Goal: Complete application form: Complete application form

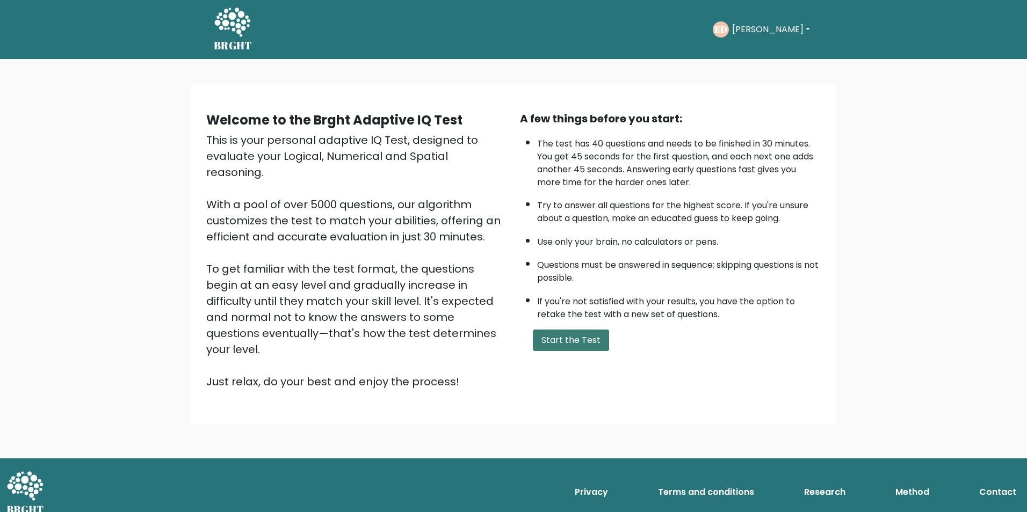
click at [566, 339] on button "Start the Test" at bounding box center [571, 340] width 76 height 21
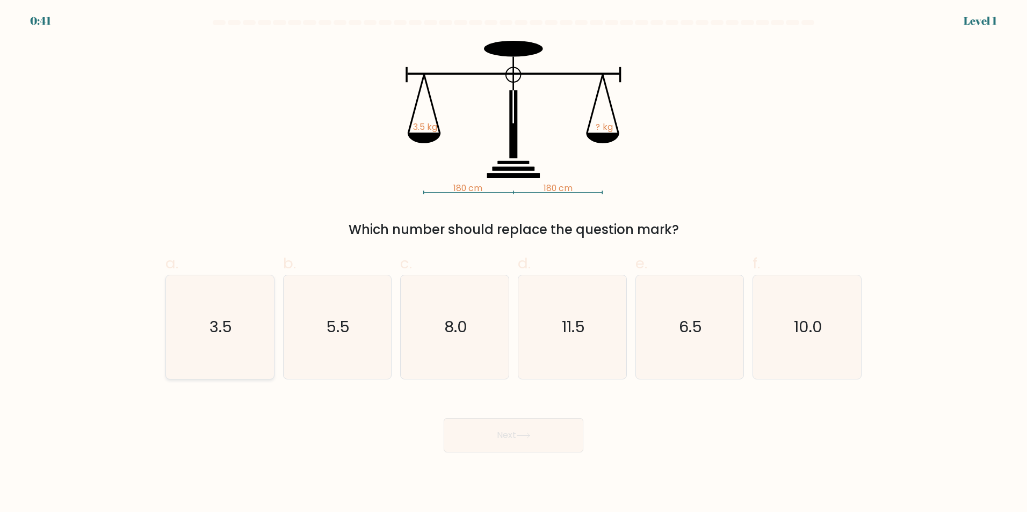
click at [197, 344] on icon "3.5" at bounding box center [220, 328] width 104 height 104
click at [514, 263] on input "a. 3.5" at bounding box center [514, 259] width 1 height 7
radio input "true"
click at [545, 431] on button "Next" at bounding box center [514, 435] width 140 height 34
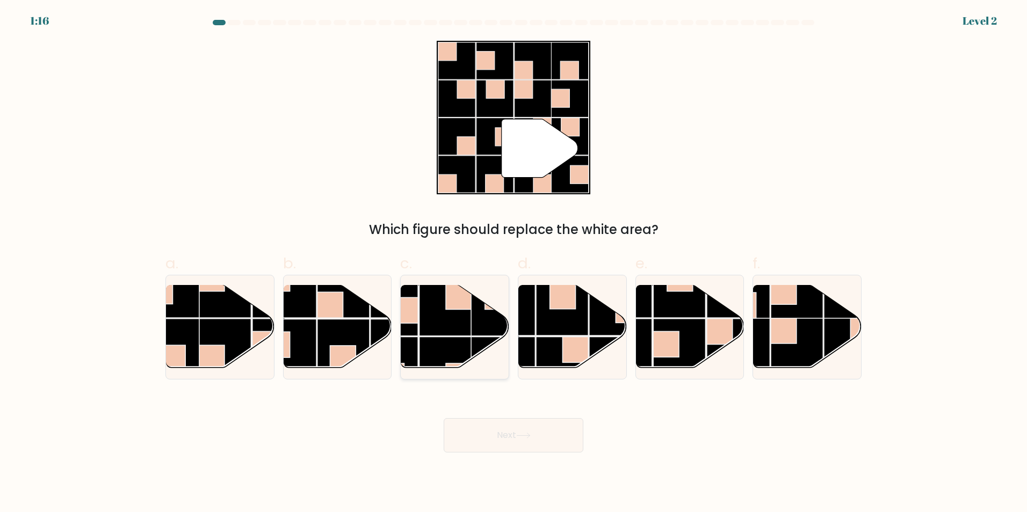
click at [466, 334] on rect at bounding box center [446, 310] width 53 height 53
click at [514, 263] on input "c." at bounding box center [514, 259] width 1 height 7
radio input "true"
click at [501, 432] on button "Next" at bounding box center [514, 435] width 140 height 34
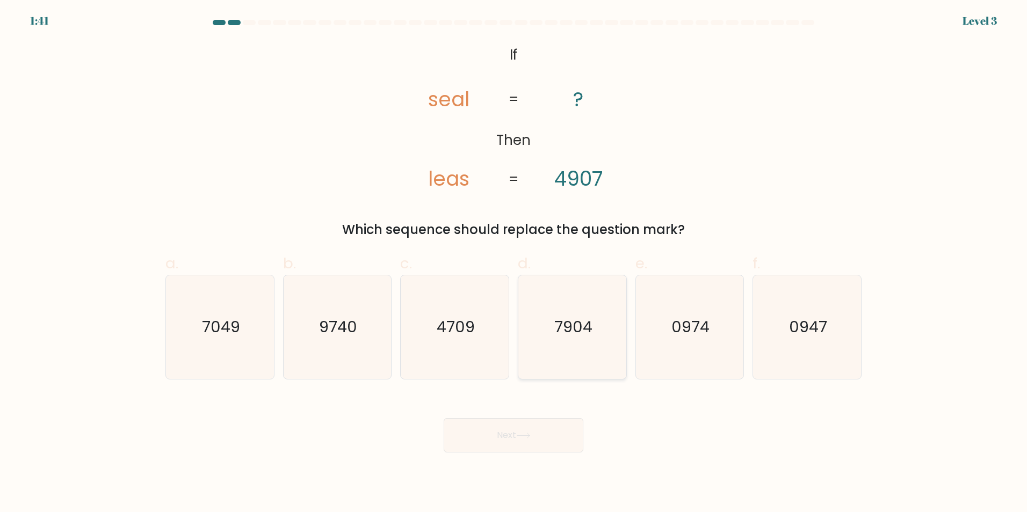
click at [592, 321] on icon "7904" at bounding box center [573, 328] width 104 height 104
click at [514, 263] on input "d. 7904" at bounding box center [514, 259] width 1 height 7
radio input "true"
click at [501, 435] on button "Next" at bounding box center [514, 435] width 140 height 34
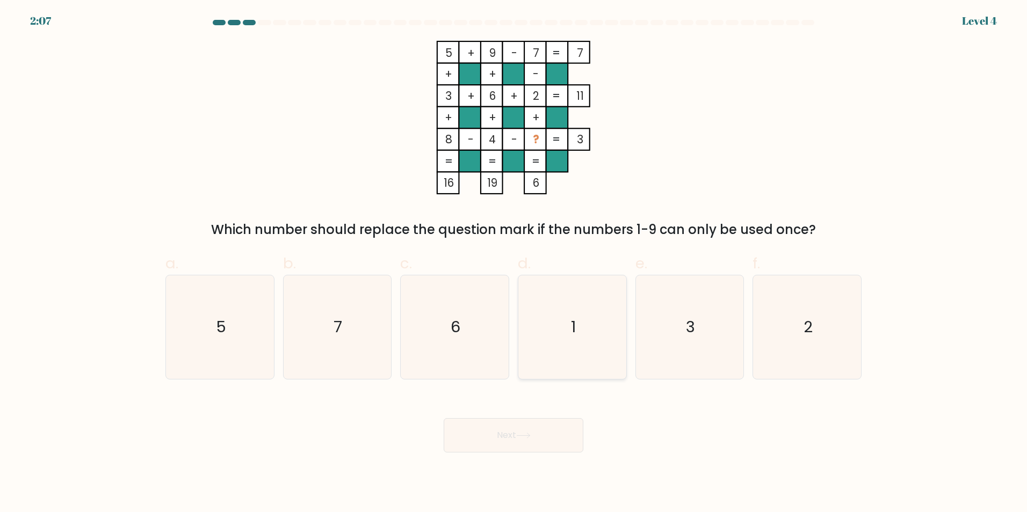
click at [575, 306] on icon "1" at bounding box center [573, 328] width 104 height 104
click at [514, 263] on input "d. 1" at bounding box center [514, 259] width 1 height 7
radio input "true"
click at [538, 451] on button "Next" at bounding box center [514, 435] width 140 height 34
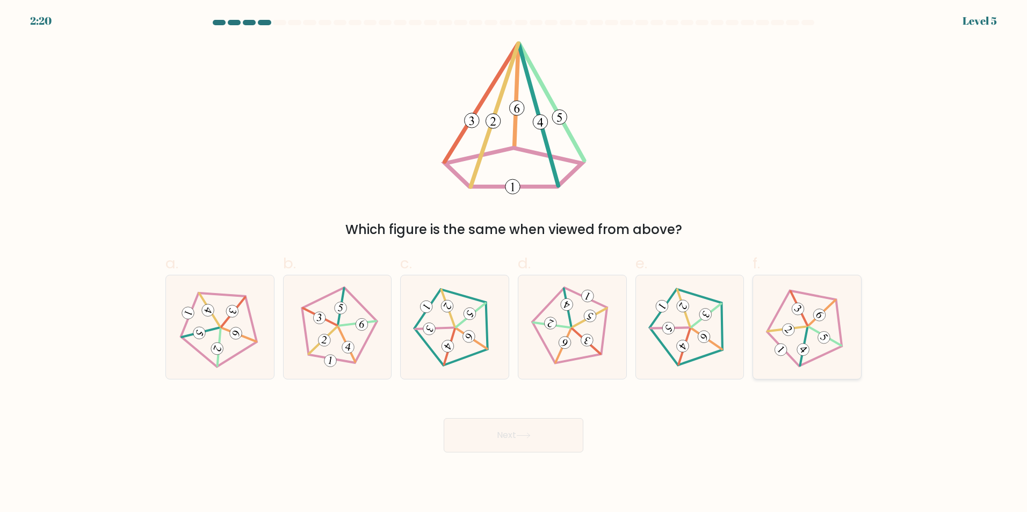
click at [813, 338] on icon at bounding box center [806, 327] width 83 height 83
click at [514, 263] on input "f." at bounding box center [514, 259] width 1 height 7
radio input "true"
click at [491, 438] on button "Next" at bounding box center [514, 435] width 140 height 34
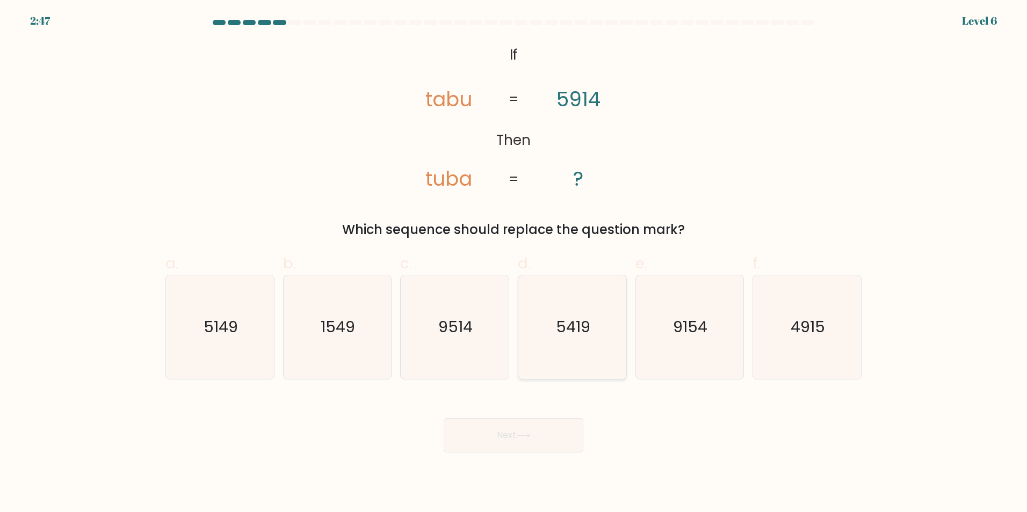
click at [561, 345] on icon "5419" at bounding box center [573, 328] width 104 height 104
click at [514, 263] on input "d. 5419" at bounding box center [514, 259] width 1 height 7
radio input "true"
click at [510, 436] on button "Next" at bounding box center [514, 435] width 140 height 34
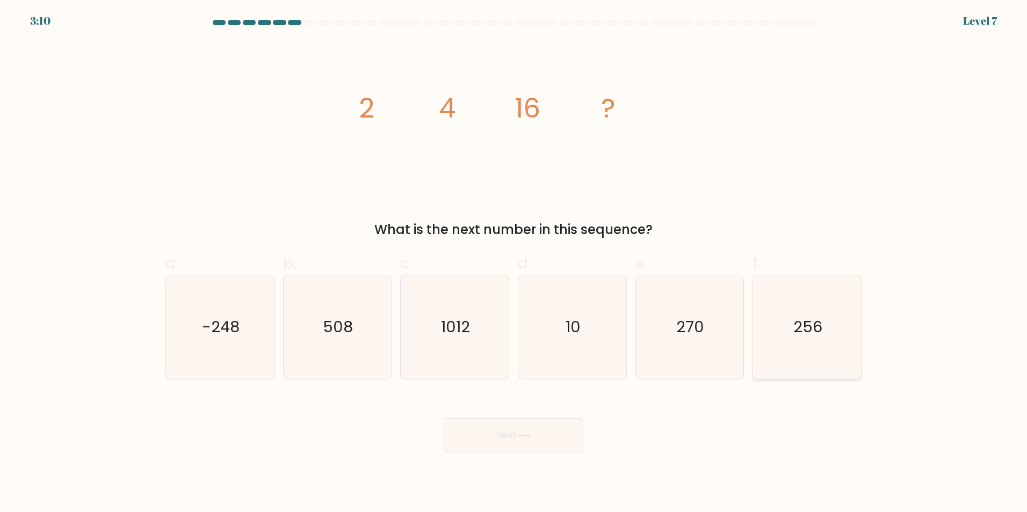
click at [770, 330] on icon "256" at bounding box center [807, 328] width 104 height 104
click at [514, 263] on input "f. 256" at bounding box center [514, 259] width 1 height 7
radio input "true"
click at [522, 442] on button "Next" at bounding box center [514, 435] width 140 height 34
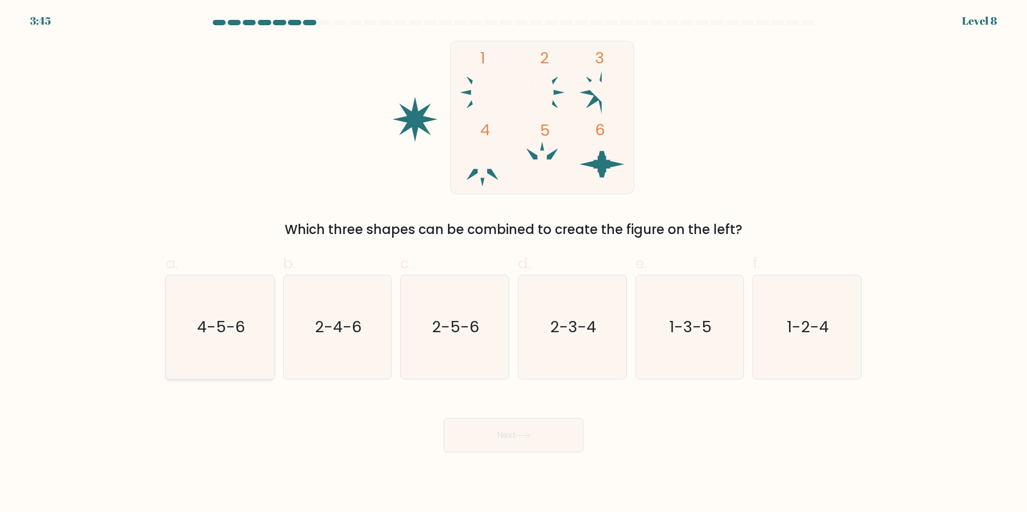
click at [226, 322] on text "4-5-6" at bounding box center [221, 326] width 48 height 21
click at [514, 263] on input "a. 4-5-6" at bounding box center [514, 259] width 1 height 7
radio input "true"
click at [515, 439] on button "Next" at bounding box center [514, 435] width 140 height 34
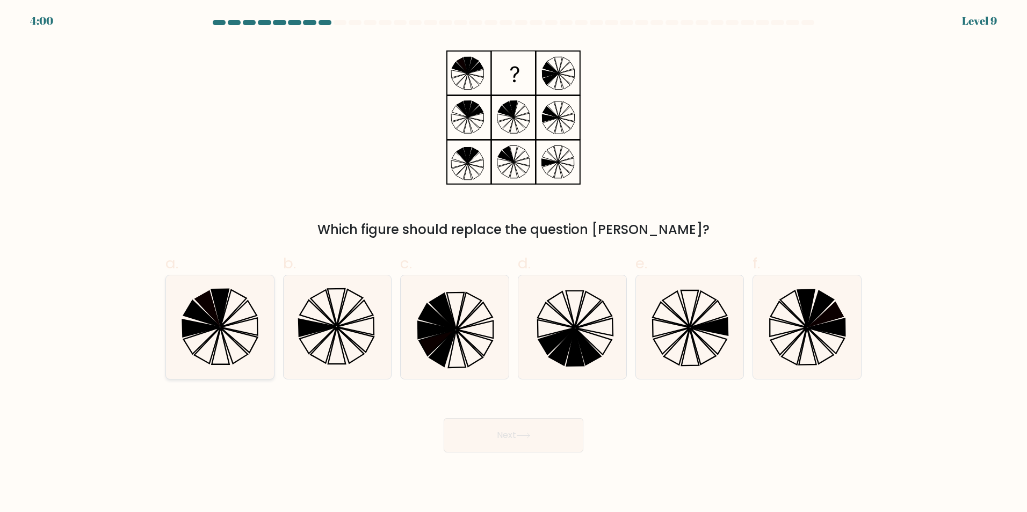
click at [225, 324] on icon at bounding box center [220, 328] width 104 height 104
click at [514, 263] on input "a." at bounding box center [514, 259] width 1 height 7
radio input "true"
click at [554, 438] on button "Next" at bounding box center [514, 435] width 140 height 34
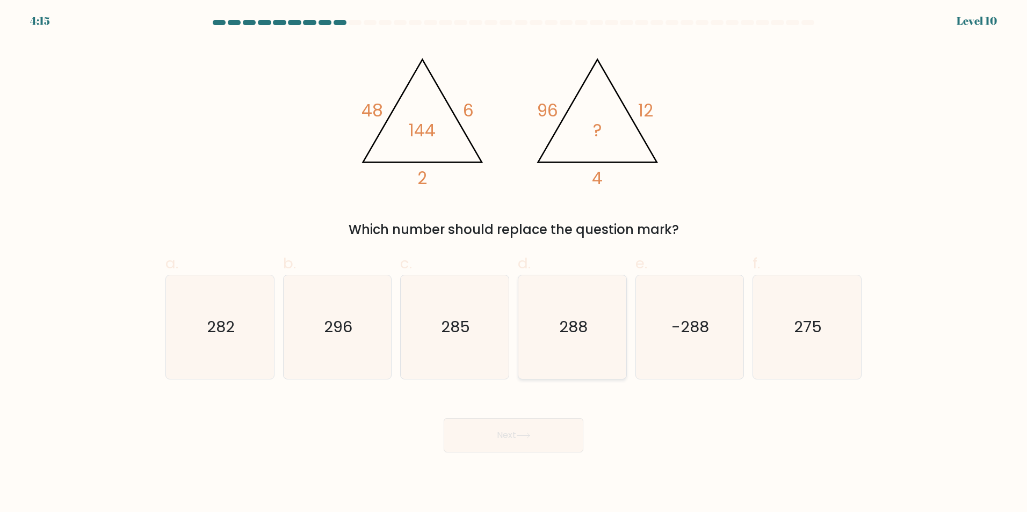
drag, startPoint x: 566, startPoint y: 339, endPoint x: 568, endPoint y: 347, distance: 8.3
click at [568, 345] on icon "288" at bounding box center [573, 328] width 104 height 104
click at [514, 263] on input "d. 288" at bounding box center [514, 259] width 1 height 7
radio input "true"
click at [531, 435] on icon at bounding box center [523, 436] width 15 height 6
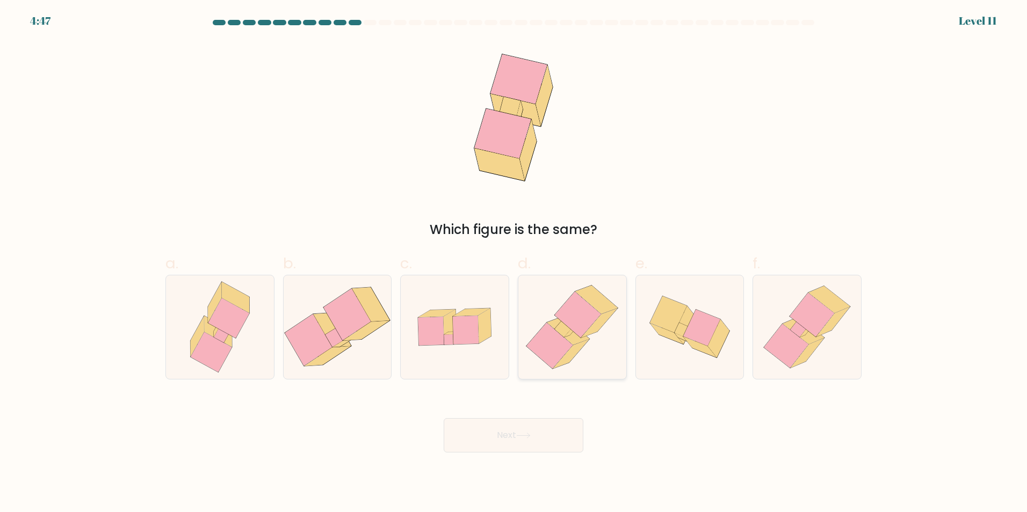
click at [564, 350] on icon at bounding box center [549, 346] width 46 height 46
click at [514, 263] on input "d." at bounding box center [514, 259] width 1 height 7
radio input "true"
click at [538, 437] on button "Next" at bounding box center [514, 435] width 140 height 34
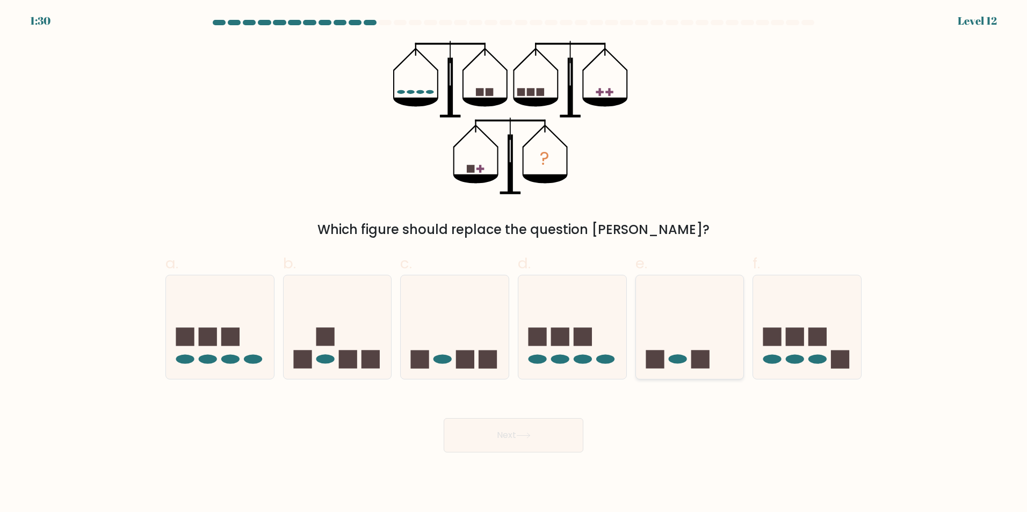
click at [697, 363] on rect at bounding box center [700, 360] width 18 height 18
click at [514, 263] on input "e." at bounding box center [514, 259] width 1 height 7
radio input "true"
click at [501, 438] on button "Next" at bounding box center [514, 435] width 140 height 34
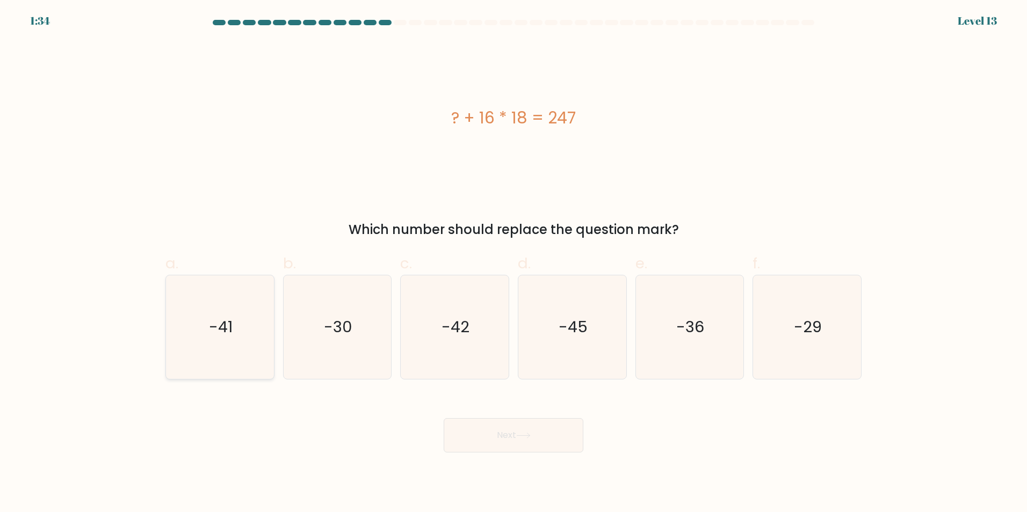
click at [196, 321] on icon "-41" at bounding box center [220, 328] width 104 height 104
click at [514, 263] on input "a. -41" at bounding box center [514, 259] width 1 height 7
radio input "true"
click at [520, 428] on button "Next" at bounding box center [514, 435] width 140 height 34
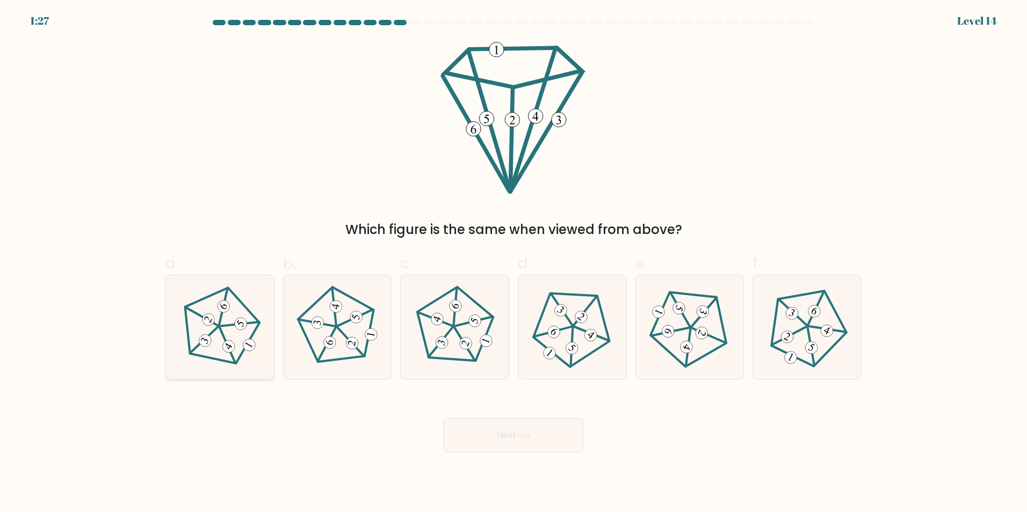
click at [198, 343] on icon at bounding box center [219, 327] width 83 height 83
click at [514, 263] on input "a." at bounding box center [514, 259] width 1 height 7
radio input "true"
click at [505, 434] on button "Next" at bounding box center [514, 435] width 140 height 34
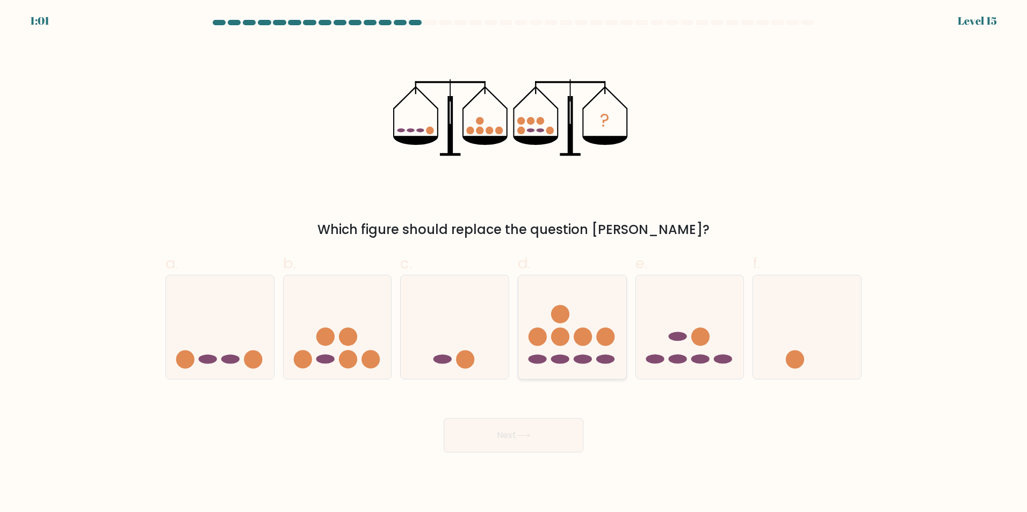
click at [536, 334] on circle at bounding box center [538, 337] width 18 height 18
click at [514, 263] on input "d." at bounding box center [514, 259] width 1 height 7
radio input "true"
click at [510, 434] on button "Next" at bounding box center [514, 435] width 140 height 34
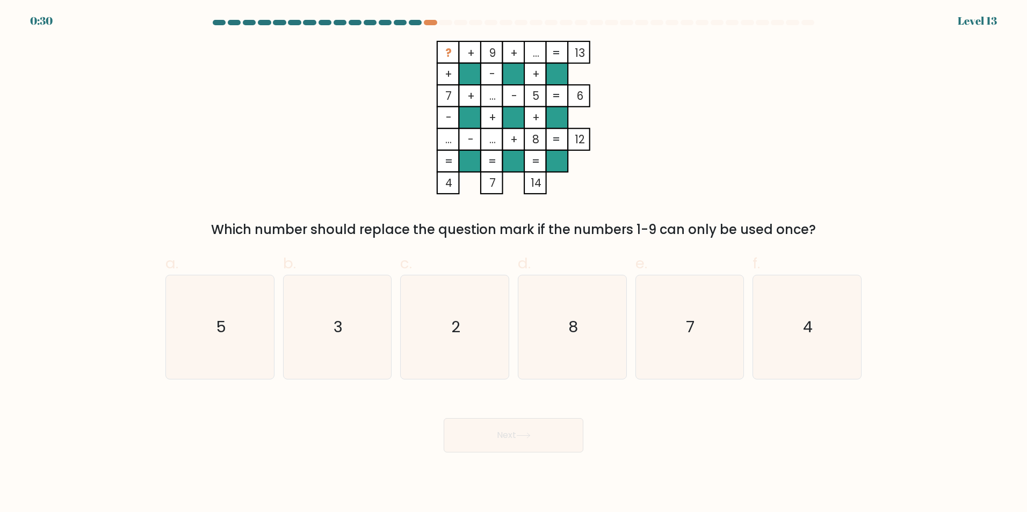
click at [536, 53] on tspan "..." at bounding box center [536, 53] width 6 height 16
click at [439, 338] on icon "2" at bounding box center [455, 328] width 104 height 104
click at [514, 263] on input "c. 2" at bounding box center [514, 259] width 1 height 7
radio input "true"
click at [520, 442] on button "Next" at bounding box center [514, 435] width 140 height 34
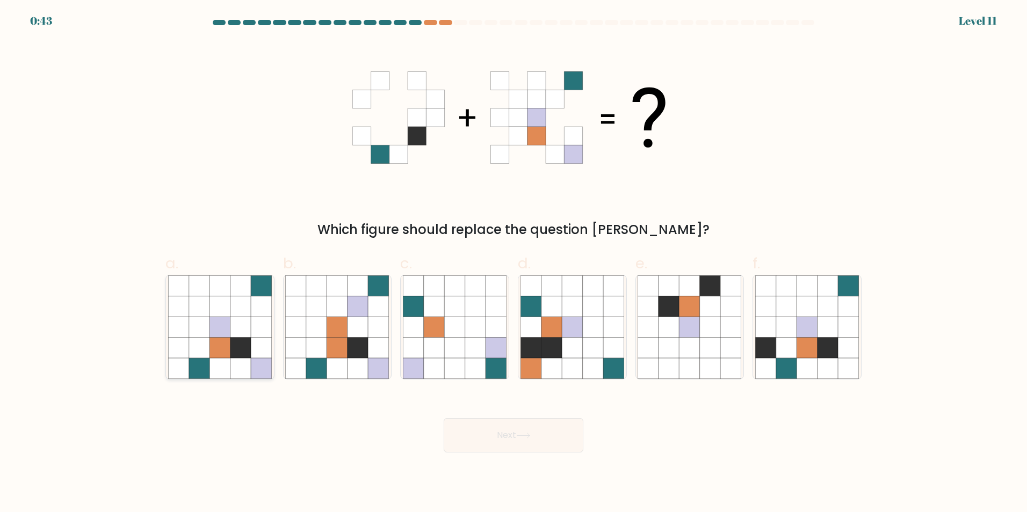
click at [234, 296] on icon at bounding box center [240, 286] width 20 height 20
click at [514, 263] on input "a." at bounding box center [514, 259] width 1 height 7
radio input "true"
click at [537, 439] on button "Next" at bounding box center [514, 435] width 140 height 34
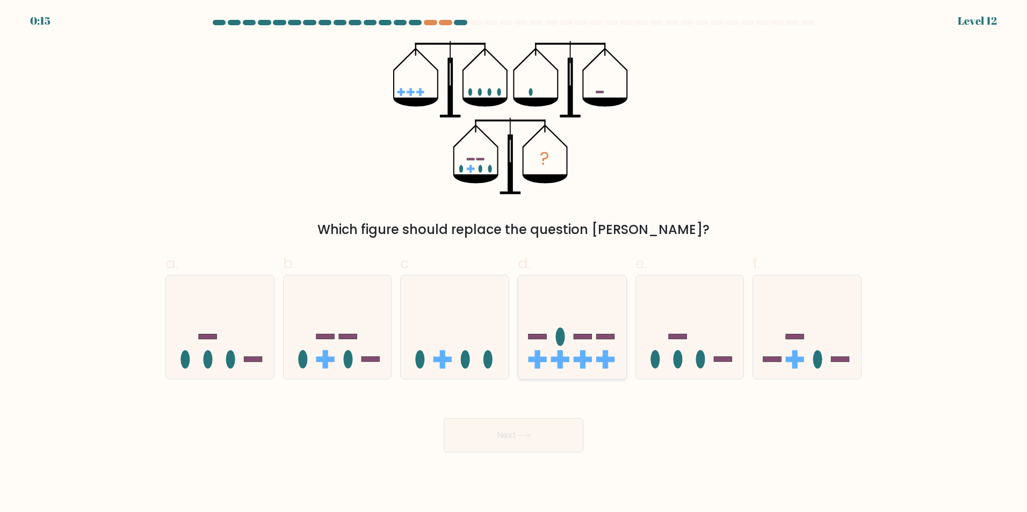
click at [580, 338] on rect at bounding box center [583, 336] width 18 height 5
click at [514, 263] on input "d." at bounding box center [514, 259] width 1 height 7
radio input "true"
click at [497, 442] on button "Next" at bounding box center [514, 435] width 140 height 34
click at [505, 430] on button "Next" at bounding box center [514, 435] width 140 height 34
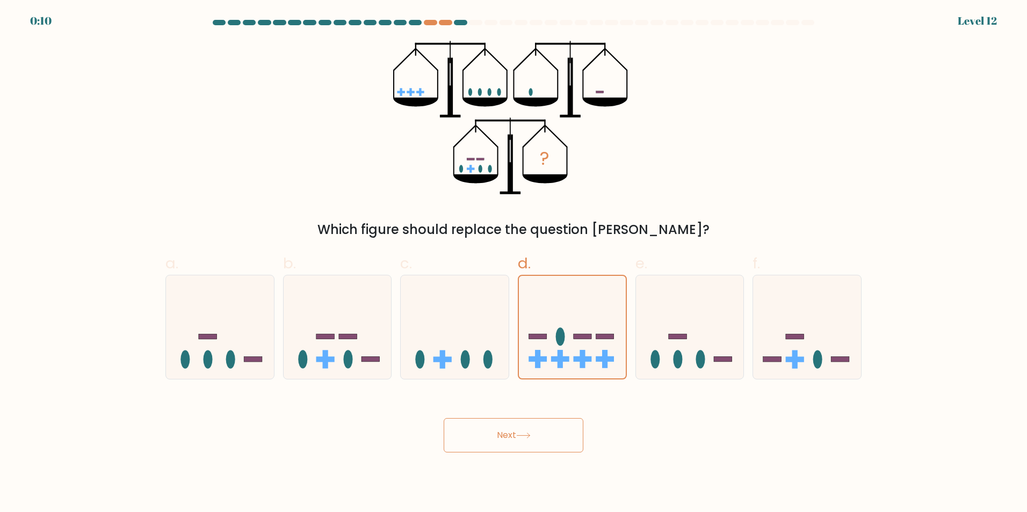
click at [504, 433] on button "Next" at bounding box center [514, 435] width 140 height 34
click at [503, 432] on button "Next" at bounding box center [514, 435] width 140 height 34
drag, startPoint x: 503, startPoint y: 431, endPoint x: 496, endPoint y: 427, distance: 7.7
click at [497, 433] on button "Next" at bounding box center [514, 435] width 140 height 34
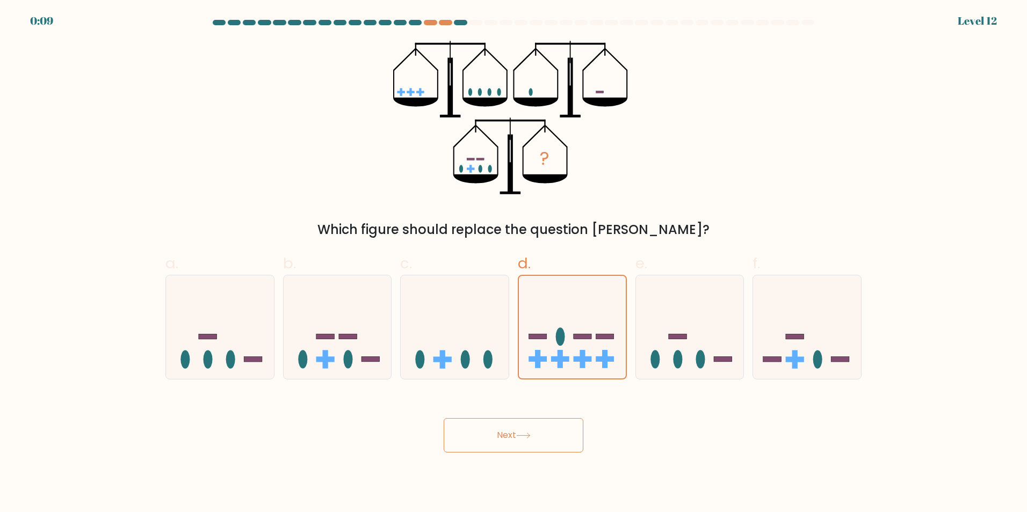
click at [494, 425] on button "Next" at bounding box center [514, 435] width 140 height 34
click at [490, 428] on button "Next" at bounding box center [514, 435] width 140 height 34
click at [489, 421] on button "Next" at bounding box center [514, 435] width 140 height 34
drag, startPoint x: 490, startPoint y: 429, endPoint x: 490, endPoint y: 420, distance: 9.1
click at [490, 429] on div "Next" at bounding box center [513, 423] width 709 height 60
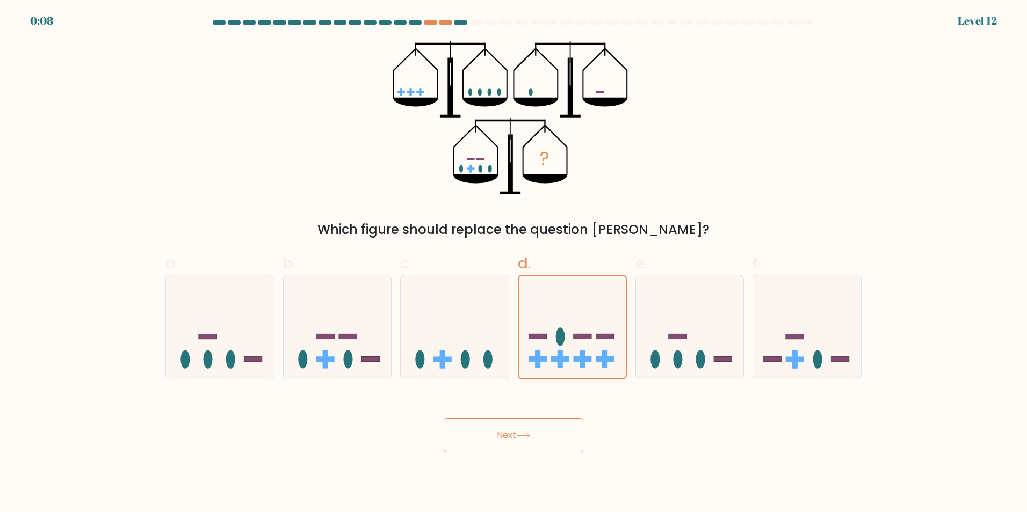
click at [491, 424] on button "Next" at bounding box center [514, 435] width 140 height 34
click at [514, 433] on button "Next" at bounding box center [514, 435] width 140 height 34
drag, startPoint x: 423, startPoint y: 213, endPoint x: 423, endPoint y: 231, distance: 18.3
click at [423, 231] on div "? Which figure should replace the question mark?" at bounding box center [513, 140] width 709 height 199
click at [511, 444] on button "Next" at bounding box center [514, 435] width 140 height 34
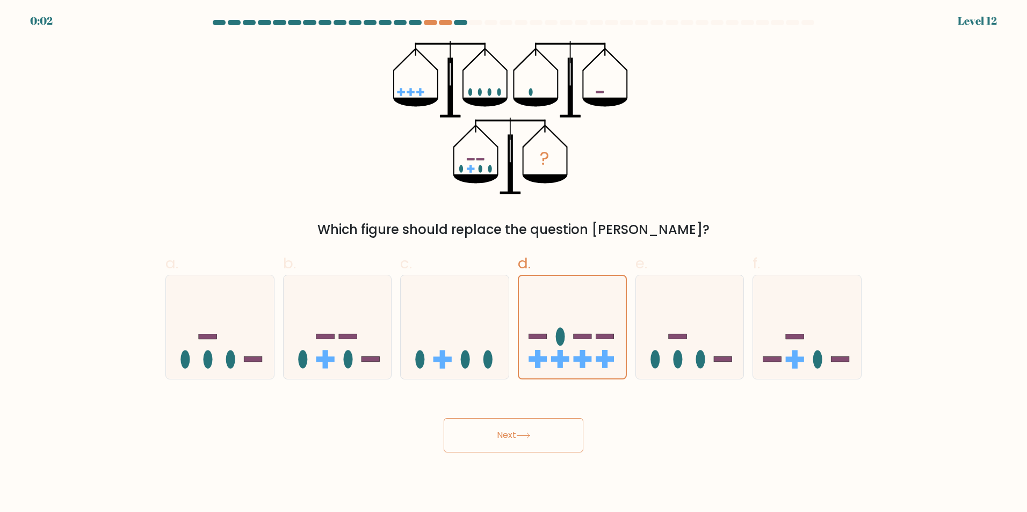
click at [511, 443] on button "Next" at bounding box center [514, 435] width 140 height 34
click at [510, 442] on button "Next" at bounding box center [514, 435] width 140 height 34
click at [509, 437] on button "Next" at bounding box center [514, 435] width 140 height 34
click at [508, 435] on button "Next" at bounding box center [514, 435] width 140 height 34
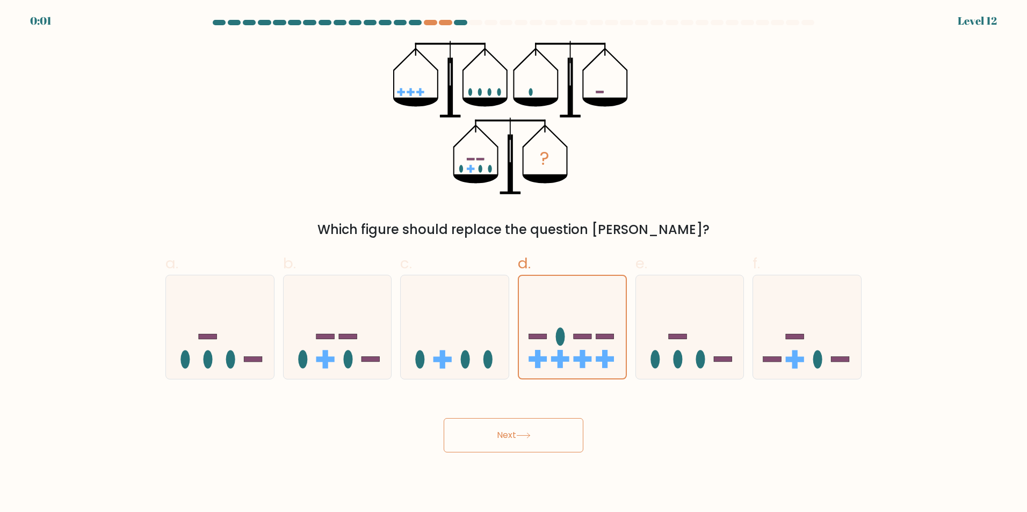
click at [508, 434] on button "Next" at bounding box center [514, 435] width 140 height 34
click at [507, 434] on button "Next" at bounding box center [514, 435] width 140 height 34
click at [507, 433] on button "Next" at bounding box center [514, 435] width 140 height 34
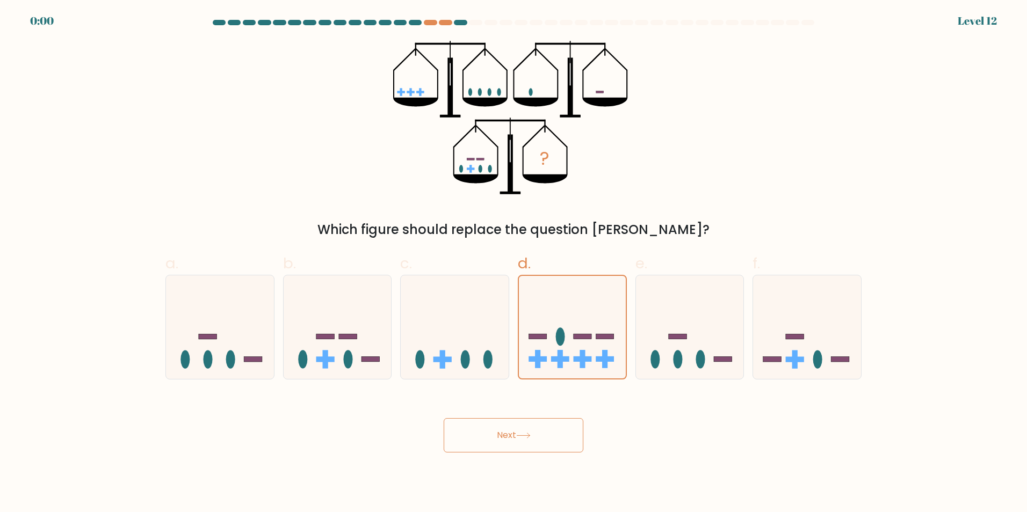
click at [507, 433] on div "Next" at bounding box center [513, 423] width 709 height 60
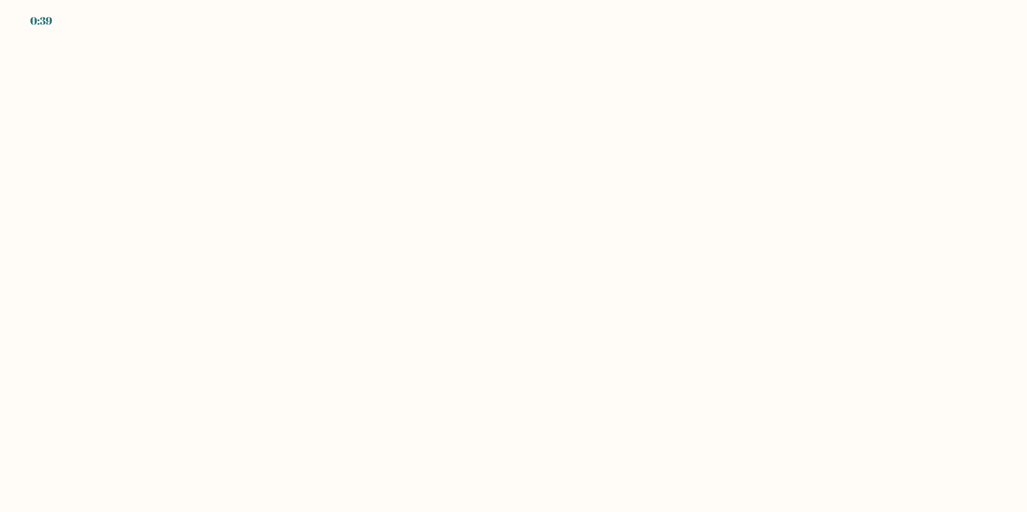
click at [291, 122] on body "0:39" at bounding box center [513, 256] width 1027 height 512
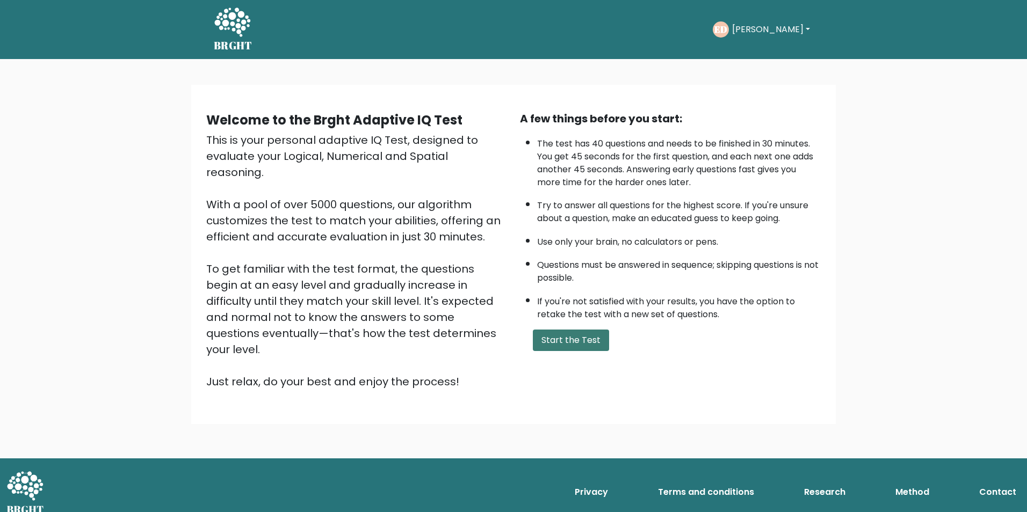
click at [566, 338] on button "Start the Test" at bounding box center [571, 340] width 76 height 21
click at [570, 338] on button "Start the Test" at bounding box center [571, 340] width 76 height 21
click at [567, 341] on button "Start the Test" at bounding box center [571, 340] width 76 height 21
click at [567, 339] on button "Start the Test" at bounding box center [571, 340] width 76 height 21
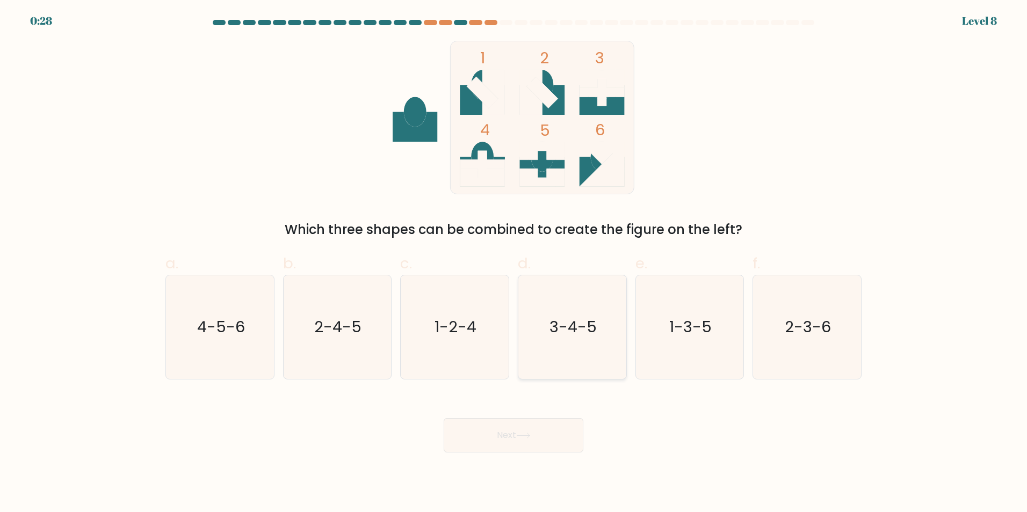
click at [566, 338] on icon "3-4-5" at bounding box center [573, 328] width 104 height 104
click at [514, 263] on input "d. 3-4-5" at bounding box center [514, 259] width 1 height 7
radio input "true"
click at [545, 436] on button "Next" at bounding box center [514, 435] width 140 height 34
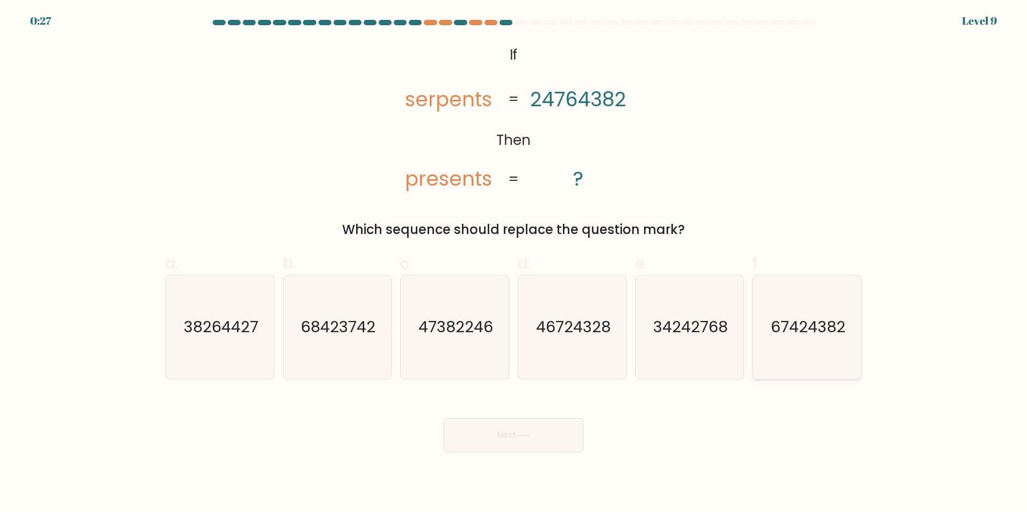
click at [821, 341] on icon "67424382" at bounding box center [807, 328] width 104 height 104
click at [514, 263] on input "f. 67424382" at bounding box center [514, 259] width 1 height 7
radio input "true"
click at [498, 447] on button "Next" at bounding box center [514, 435] width 140 height 34
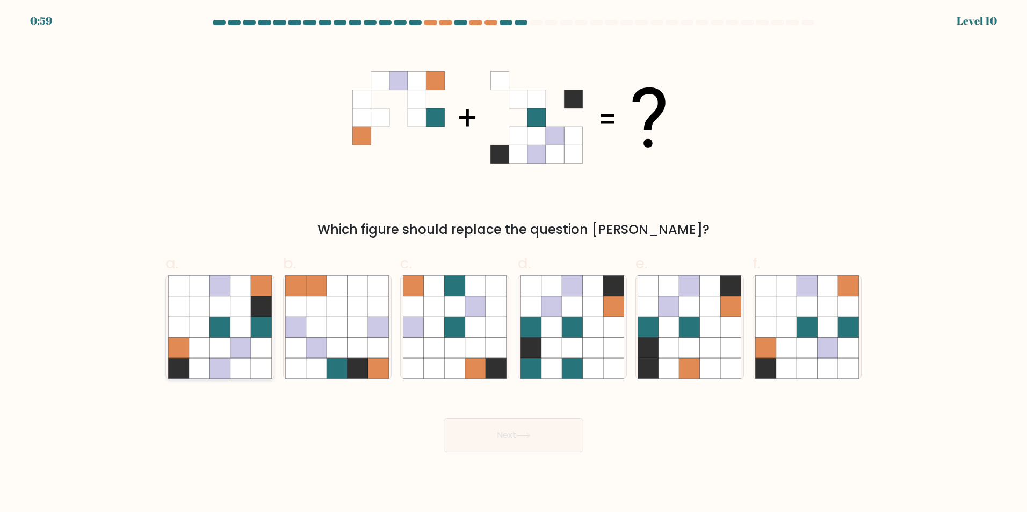
click at [271, 333] on icon at bounding box center [261, 327] width 20 height 20
click at [514, 263] on input "a." at bounding box center [514, 259] width 1 height 7
radio input "true"
click at [521, 433] on icon at bounding box center [523, 436] width 15 height 6
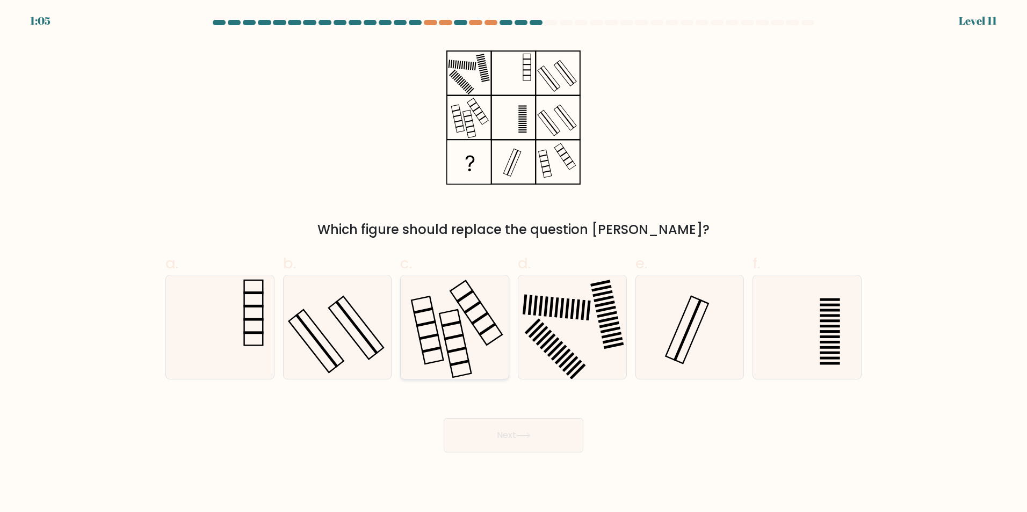
click at [456, 330] on icon at bounding box center [455, 328] width 104 height 104
click at [514, 263] on input "c." at bounding box center [514, 259] width 1 height 7
radio input "true"
click at [583, 336] on icon at bounding box center [573, 328] width 104 height 104
click at [514, 263] on input "d." at bounding box center [514, 259] width 1 height 7
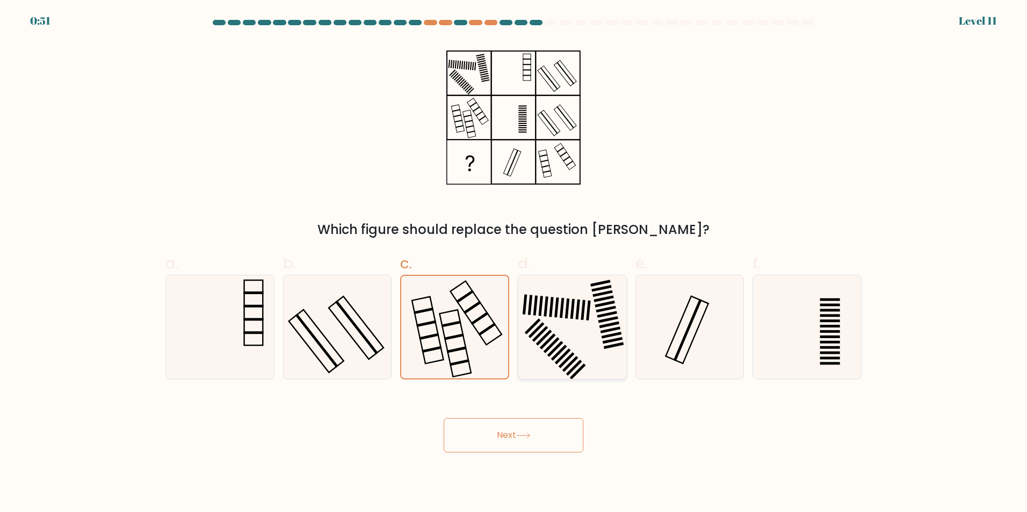
radio input "true"
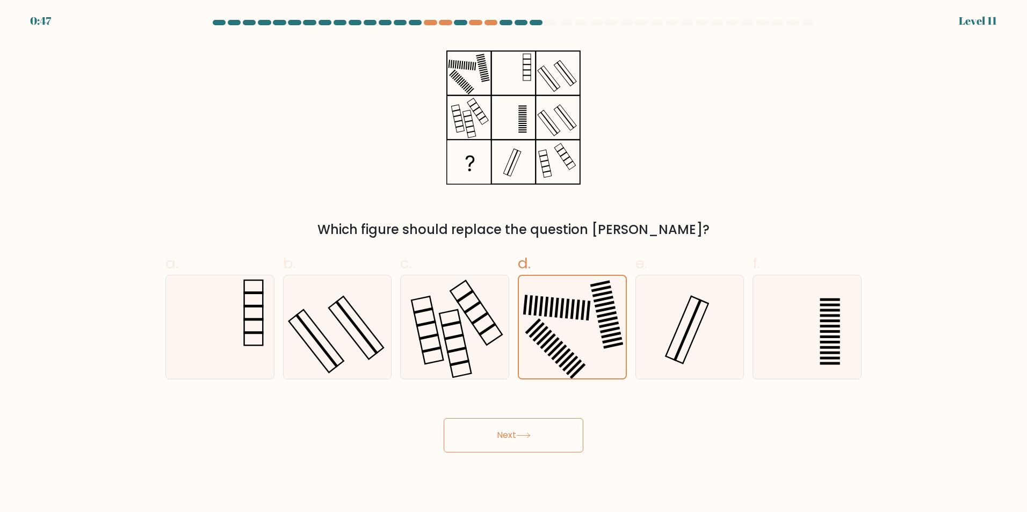
click at [531, 438] on icon at bounding box center [523, 436] width 15 height 6
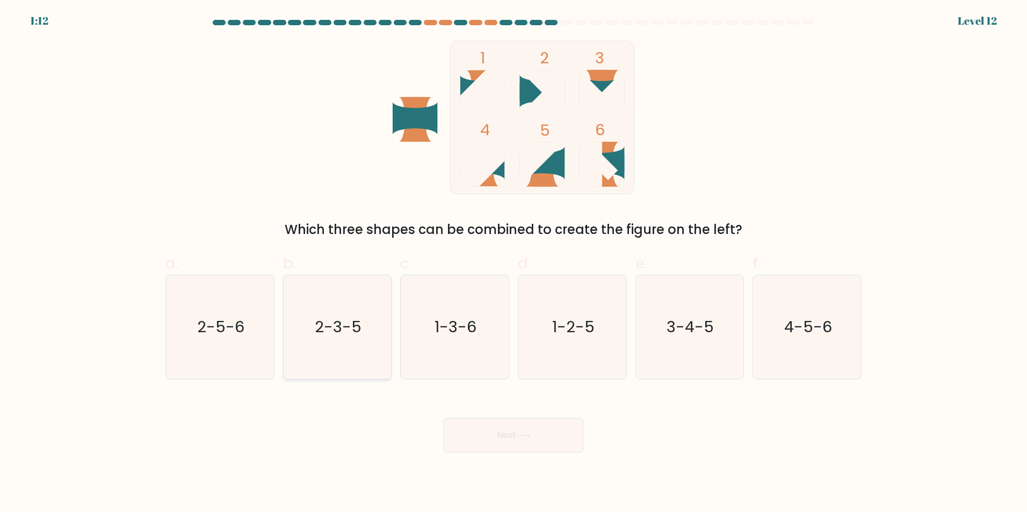
click at [344, 337] on text "2-3-5" at bounding box center [338, 326] width 47 height 21
click at [514, 263] on input "b. 2-3-5" at bounding box center [514, 259] width 1 height 7
radio input "true"
click at [506, 438] on button "Next" at bounding box center [514, 435] width 140 height 34
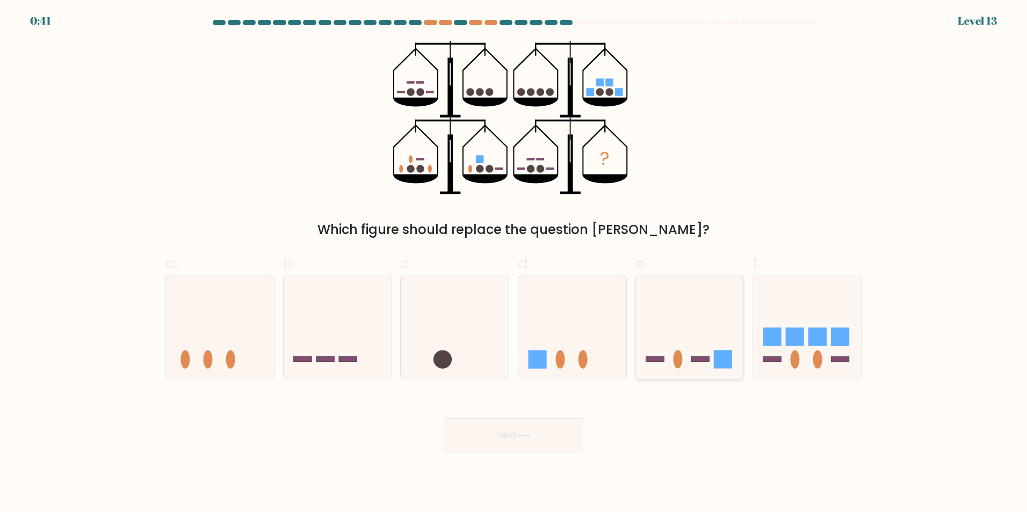
click at [674, 321] on icon at bounding box center [690, 327] width 108 height 89
click at [514, 263] on input "e." at bounding box center [514, 259] width 1 height 7
radio input "true"
click at [514, 435] on button "Next" at bounding box center [514, 435] width 140 height 34
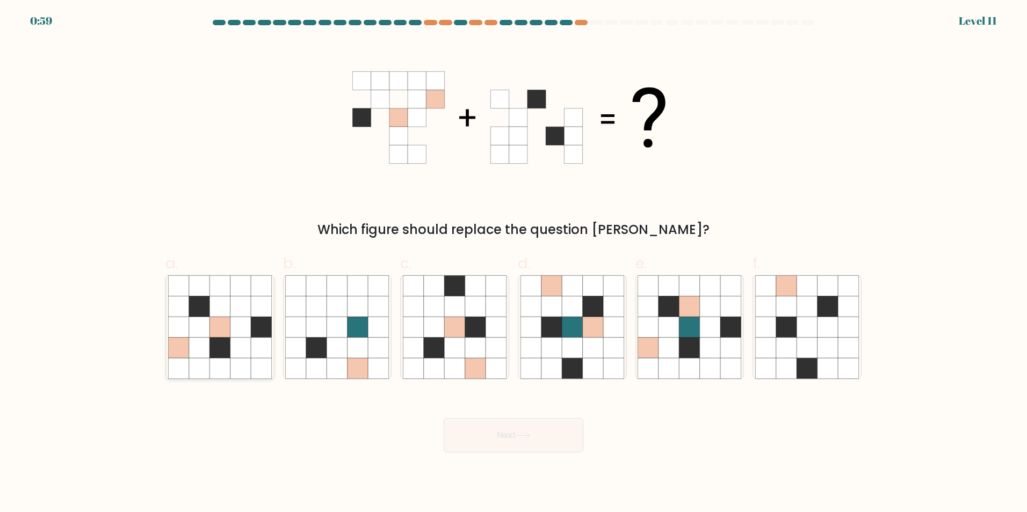
click at [221, 336] on icon at bounding box center [219, 327] width 20 height 20
click at [514, 263] on input "a." at bounding box center [514, 259] width 1 height 7
radio input "true"
click at [503, 431] on button "Next" at bounding box center [514, 435] width 140 height 34
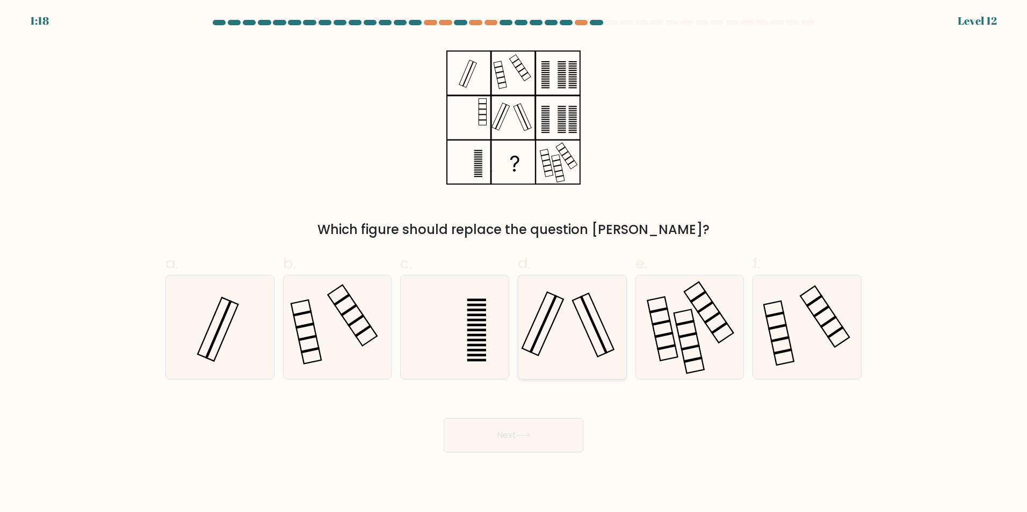
click at [595, 312] on icon at bounding box center [573, 328] width 104 height 104
click at [514, 263] on input "d." at bounding box center [514, 259] width 1 height 7
radio input "true"
click at [509, 436] on button "Next" at bounding box center [514, 435] width 140 height 34
click at [496, 436] on button "Next" at bounding box center [514, 435] width 140 height 34
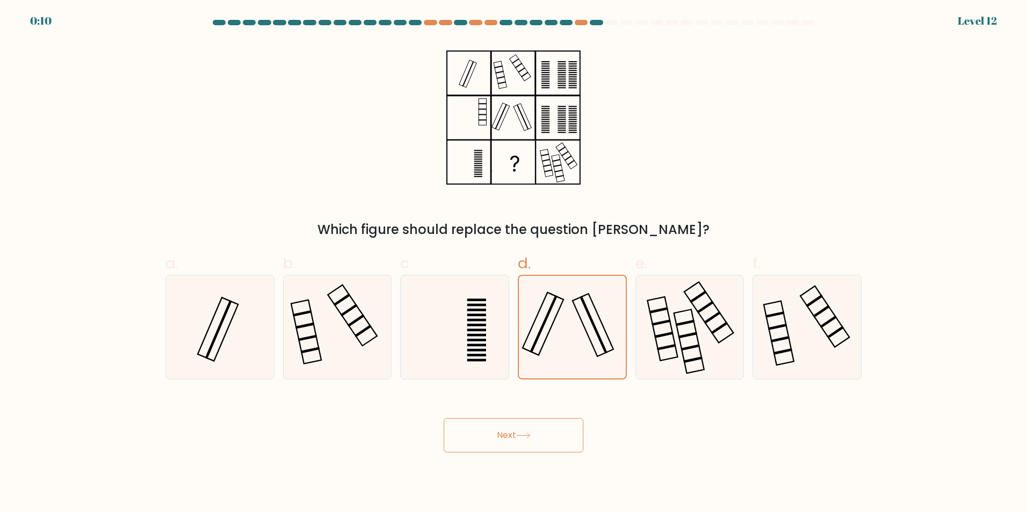
click at [495, 435] on button "Next" at bounding box center [514, 435] width 140 height 34
click at [494, 434] on button "Next" at bounding box center [514, 435] width 140 height 34
click at [493, 426] on button "Next" at bounding box center [514, 435] width 140 height 34
drag, startPoint x: 493, startPoint y: 425, endPoint x: 506, endPoint y: 336, distance: 89.6
click at [493, 421] on button "Next" at bounding box center [514, 435] width 140 height 34
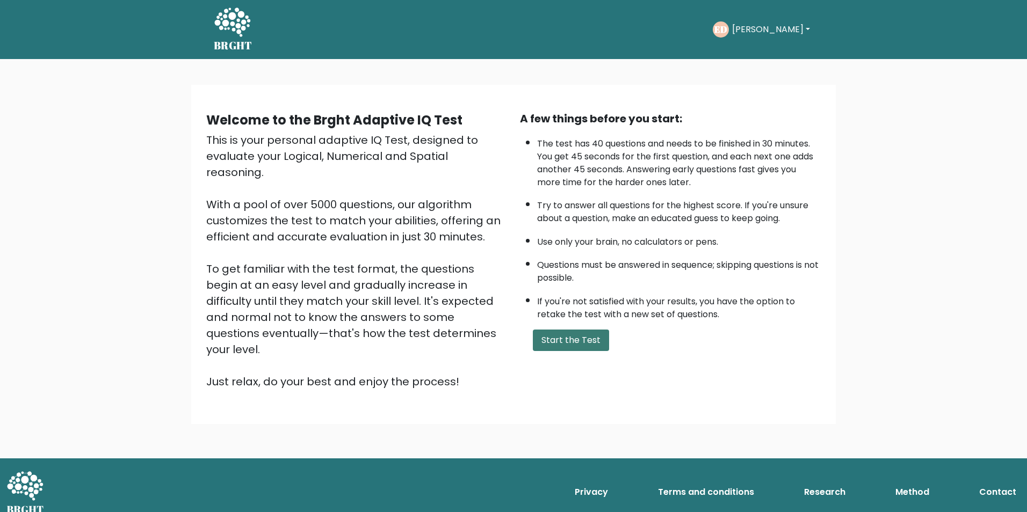
click at [556, 344] on button "Start the Test" at bounding box center [571, 340] width 76 height 21
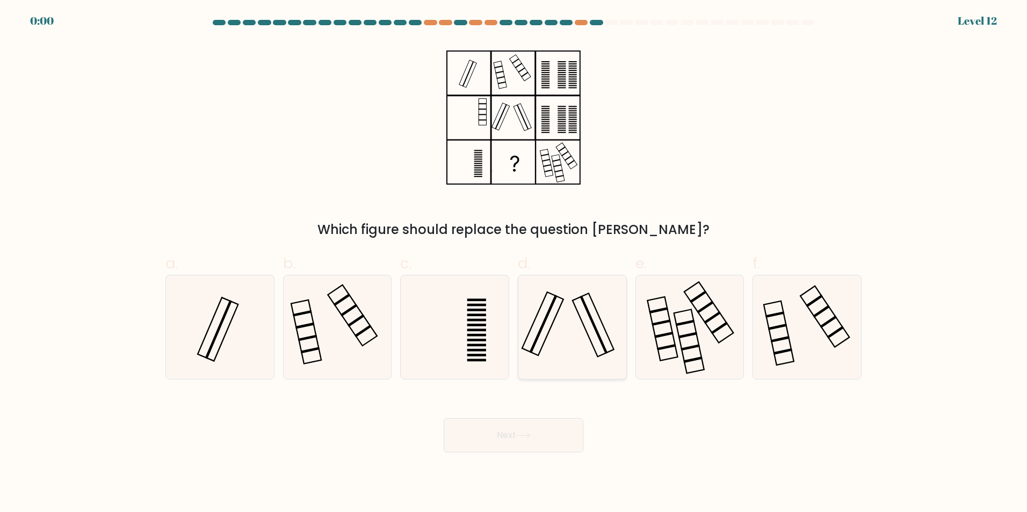
click at [549, 330] on icon at bounding box center [573, 328] width 104 height 104
click at [514, 263] on input "d." at bounding box center [514, 259] width 1 height 7
radio input "true"
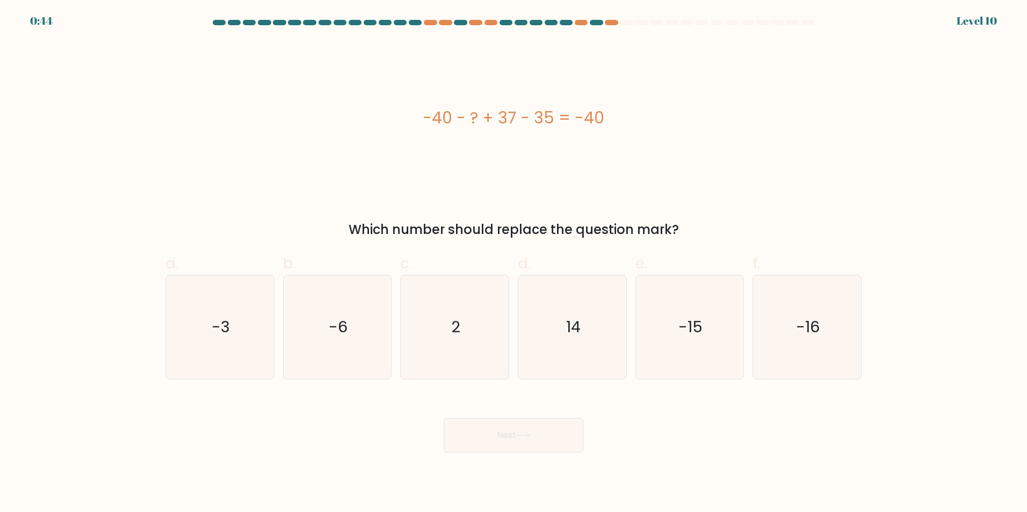
click at [503, 434] on button "Next" at bounding box center [514, 435] width 140 height 34
click at [432, 316] on icon "2" at bounding box center [455, 328] width 104 height 104
click at [514, 263] on input "c. 2" at bounding box center [514, 259] width 1 height 7
radio input "true"
click at [508, 436] on button "Next" at bounding box center [514, 435] width 140 height 34
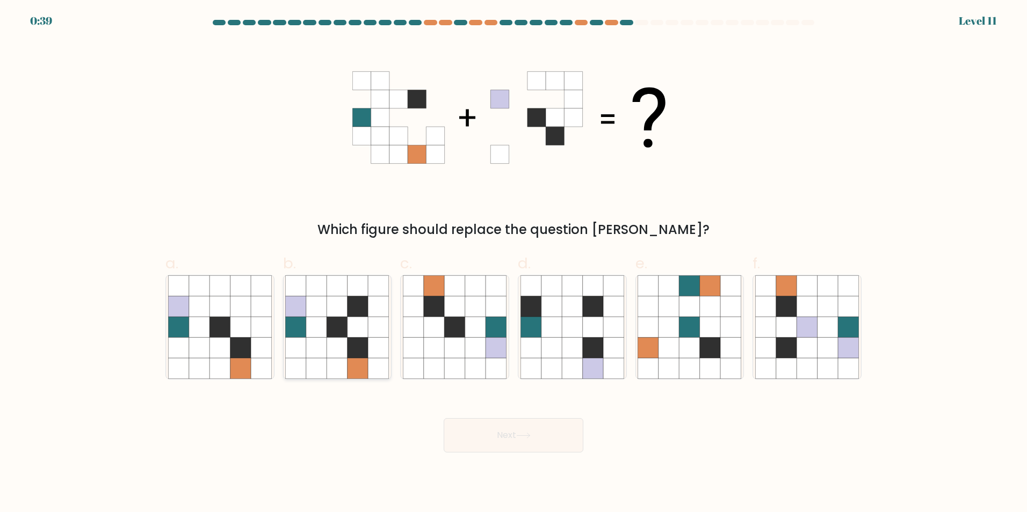
click at [317, 369] on icon at bounding box center [316, 368] width 20 height 20
click at [514, 263] on input "b." at bounding box center [514, 259] width 1 height 7
radio input "true"
click at [505, 449] on button "Next" at bounding box center [514, 435] width 140 height 34
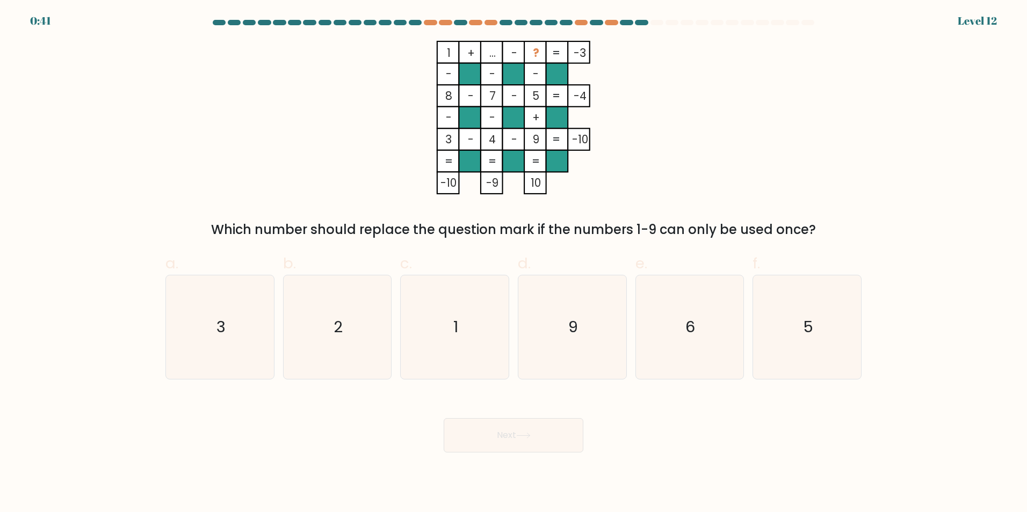
click at [533, 48] on tspan "?" at bounding box center [536, 53] width 6 height 16
click at [683, 337] on icon "6" at bounding box center [690, 328] width 104 height 104
click at [514, 263] on input "e. 6" at bounding box center [514, 259] width 1 height 7
radio input "true"
click at [509, 438] on button "Next" at bounding box center [514, 435] width 140 height 34
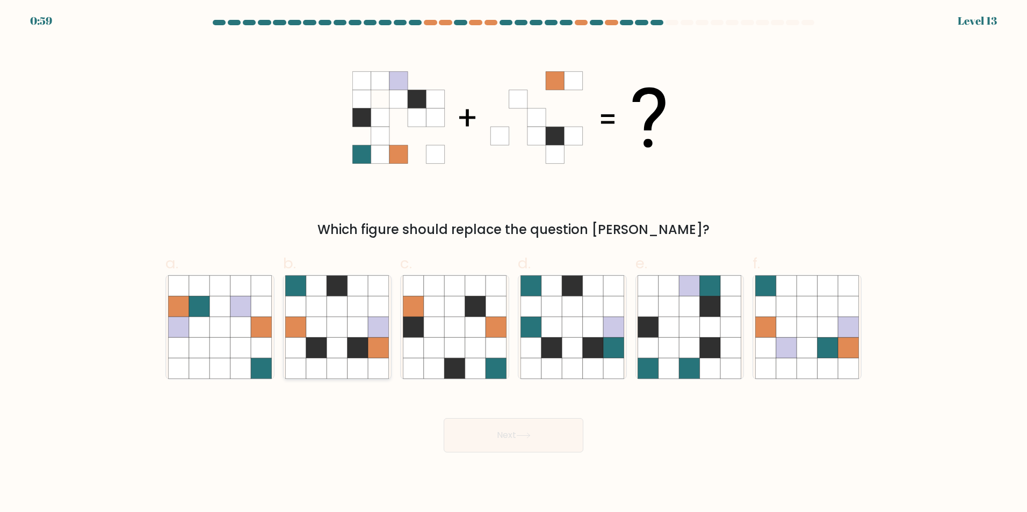
click at [331, 335] on icon at bounding box center [337, 327] width 20 height 20
click at [514, 263] on input "b." at bounding box center [514, 259] width 1 height 7
radio input "true"
click at [527, 437] on icon at bounding box center [523, 436] width 15 height 6
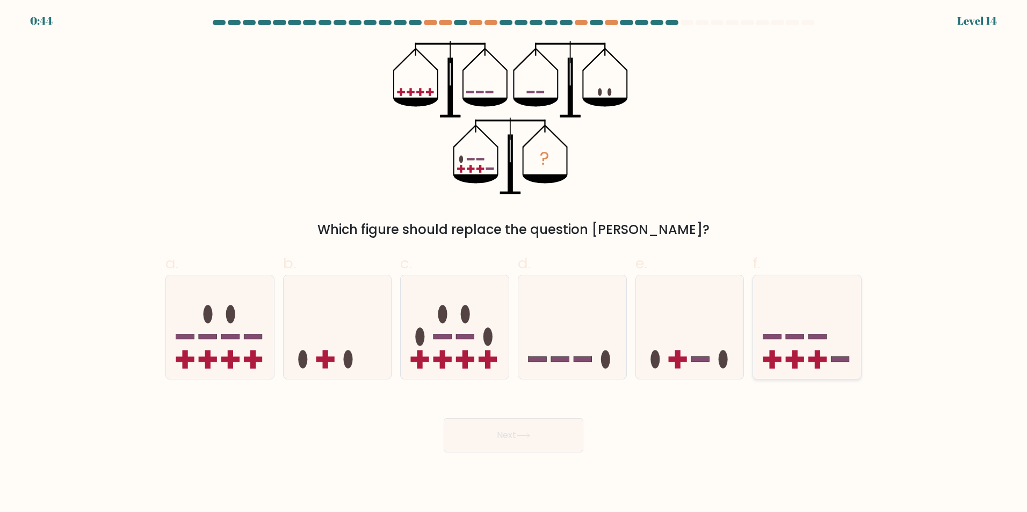
click at [793, 352] on rect at bounding box center [794, 360] width 5 height 18
click at [514, 263] on input "f." at bounding box center [514, 259] width 1 height 7
radio input "true"
click at [792, 335] on rect at bounding box center [795, 336] width 18 height 5
click at [514, 263] on input "f." at bounding box center [514, 259] width 1 height 7
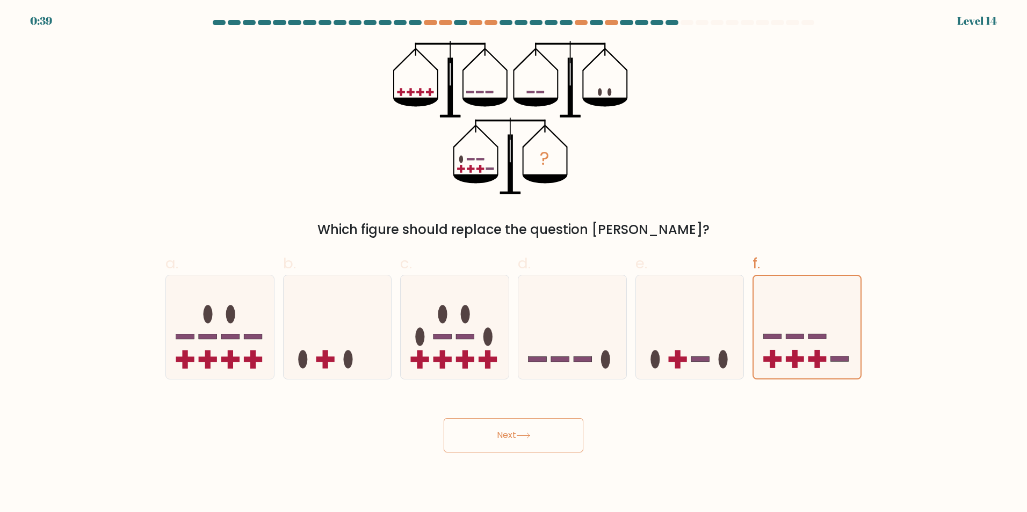
click at [494, 442] on button "Next" at bounding box center [514, 435] width 140 height 34
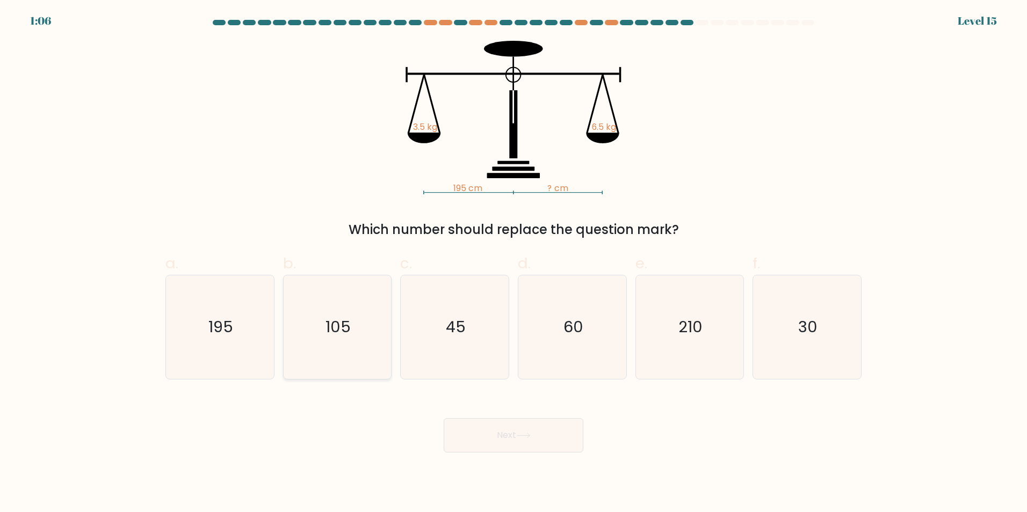
click at [365, 336] on icon "105" at bounding box center [337, 328] width 104 height 104
click at [514, 263] on input "b. 105" at bounding box center [514, 259] width 1 height 7
radio input "true"
click at [505, 442] on button "Next" at bounding box center [514, 435] width 140 height 34
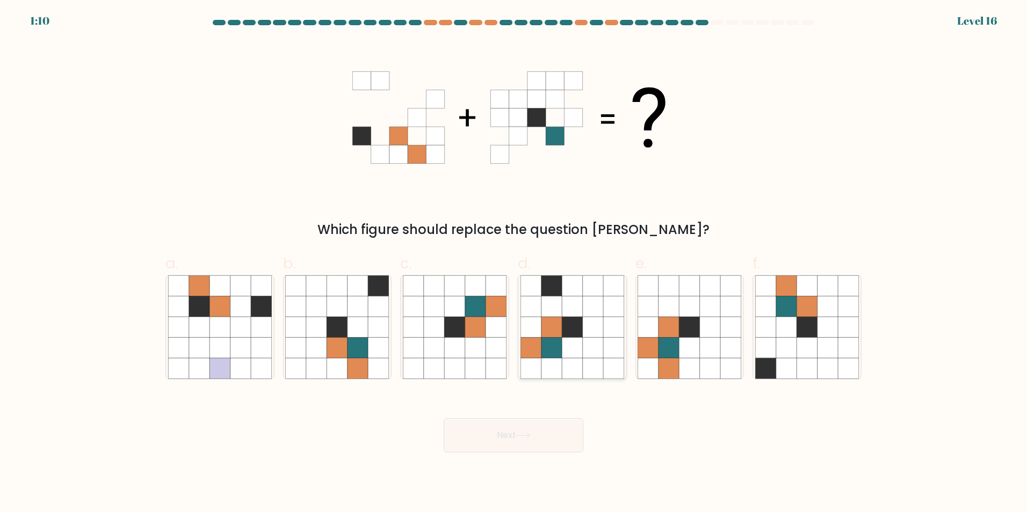
click at [545, 356] on icon at bounding box center [551, 347] width 20 height 20
click at [514, 263] on input "d." at bounding box center [514, 259] width 1 height 7
radio input "true"
click at [528, 442] on button "Next" at bounding box center [514, 435] width 140 height 34
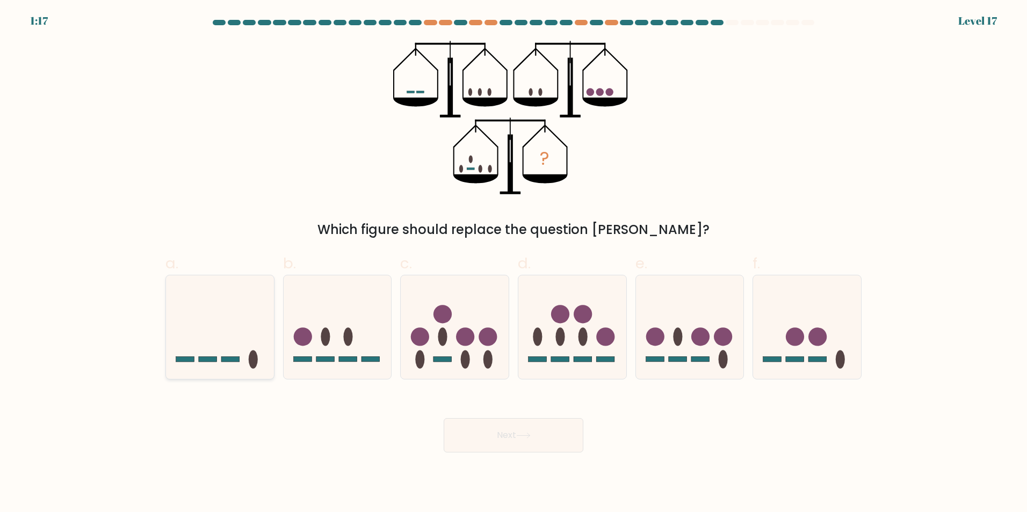
click at [249, 359] on icon at bounding box center [220, 327] width 108 height 89
click at [514, 263] on input "a." at bounding box center [514, 259] width 1 height 7
radio input "true"
click at [489, 435] on button "Next" at bounding box center [514, 435] width 140 height 34
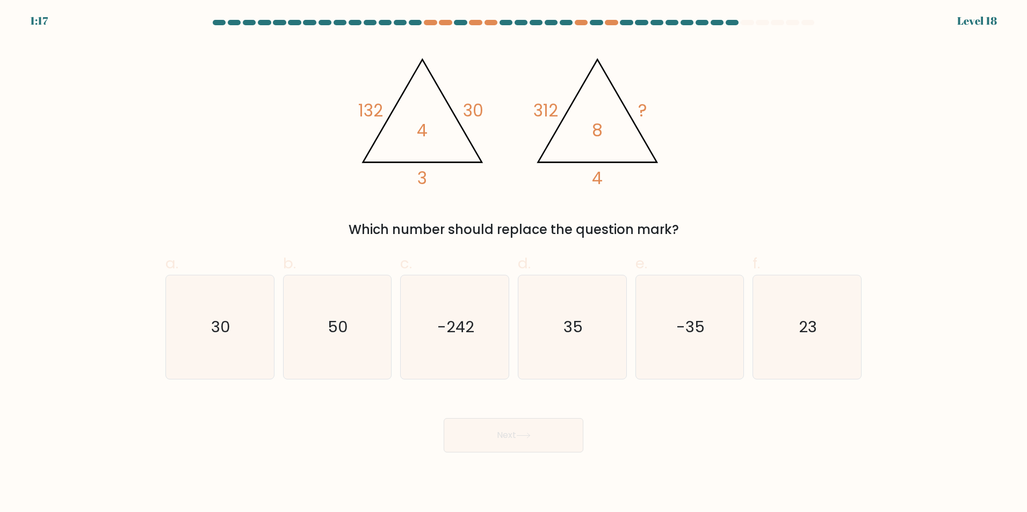
click at [338, 146] on div "@import url('https://fonts.googleapis.com/css?family=Abril+Fatface:400,100,100i…" at bounding box center [513, 140] width 709 height 199
click at [323, 333] on icon "50" at bounding box center [337, 328] width 104 height 104
click at [514, 263] on input "b. 50" at bounding box center [514, 259] width 1 height 7
radio input "true"
click at [525, 437] on icon at bounding box center [523, 436] width 15 height 6
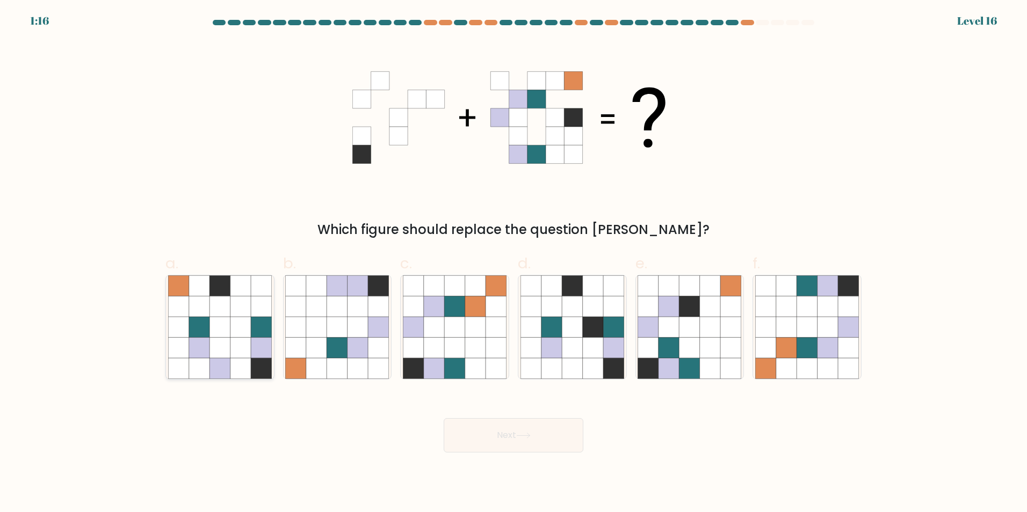
click at [185, 304] on icon at bounding box center [178, 306] width 20 height 20
click at [514, 263] on input "a." at bounding box center [514, 259] width 1 height 7
radio input "true"
click at [487, 433] on button "Next" at bounding box center [514, 435] width 140 height 34
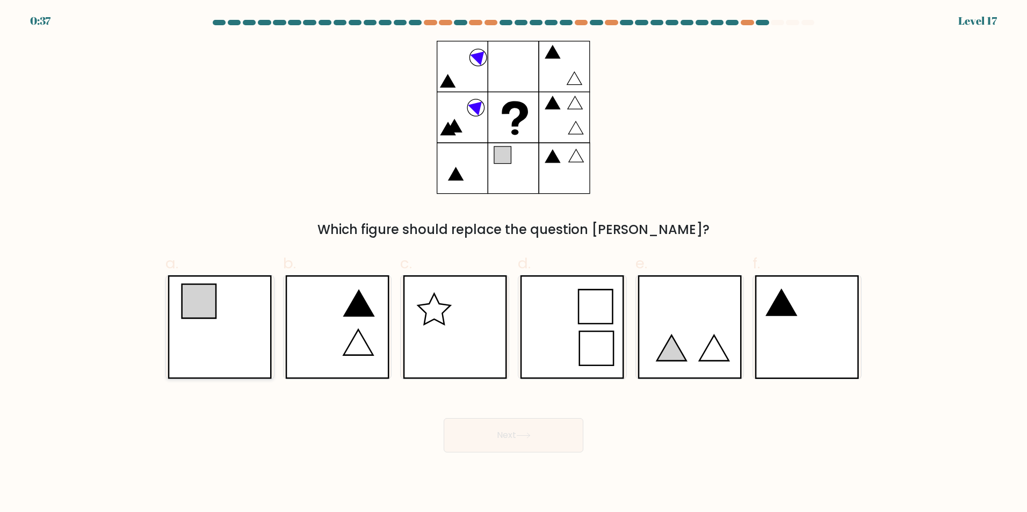
click at [238, 317] on icon at bounding box center [220, 328] width 104 height 104
click at [514, 263] on input "a." at bounding box center [514, 259] width 1 height 7
radio input "true"
click at [510, 440] on button "Next" at bounding box center [514, 435] width 140 height 34
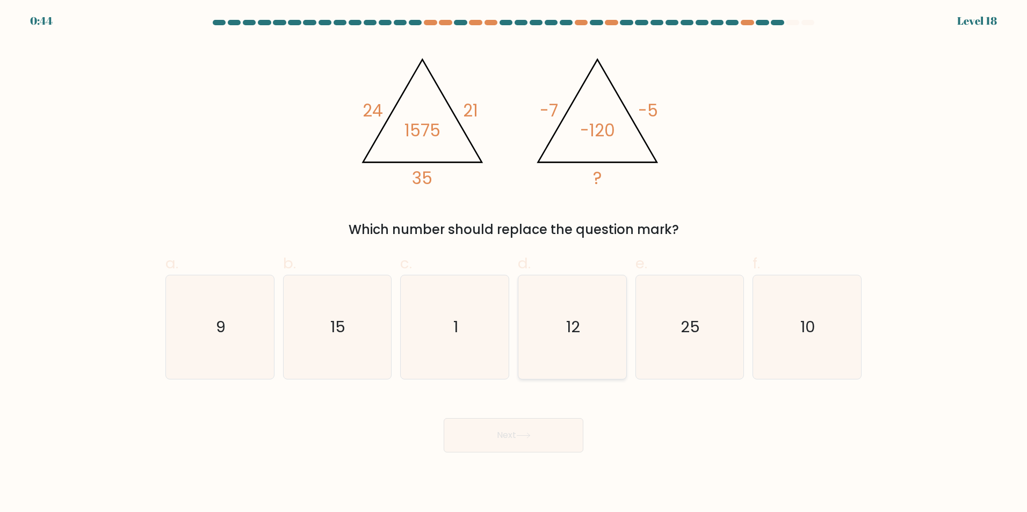
click at [595, 337] on icon "12" at bounding box center [573, 328] width 104 height 104
click at [514, 263] on input "d. 12" at bounding box center [514, 259] width 1 height 7
radio input "true"
click at [527, 444] on button "Next" at bounding box center [514, 435] width 140 height 34
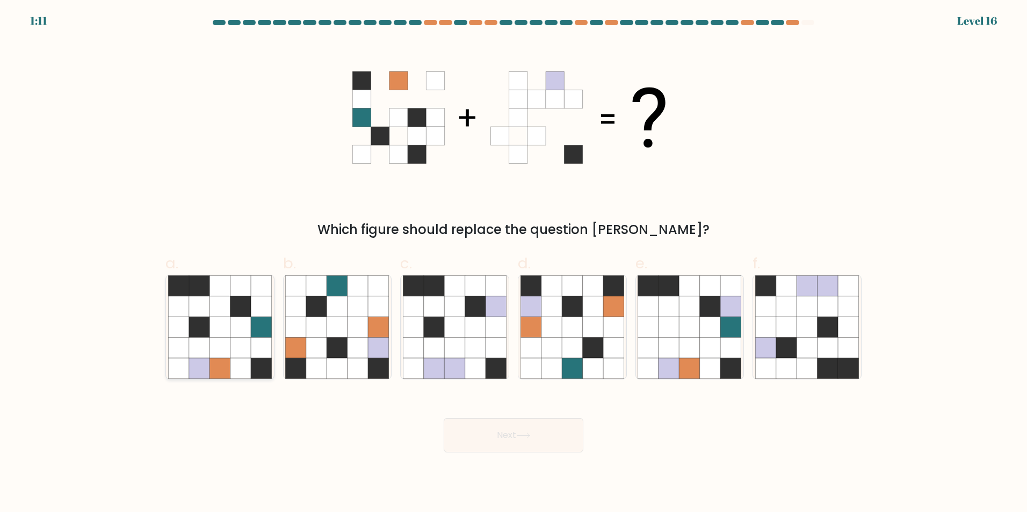
click at [255, 364] on icon at bounding box center [261, 368] width 20 height 20
click at [514, 263] on input "a." at bounding box center [514, 259] width 1 height 7
radio input "true"
click at [527, 436] on icon at bounding box center [523, 435] width 13 height 5
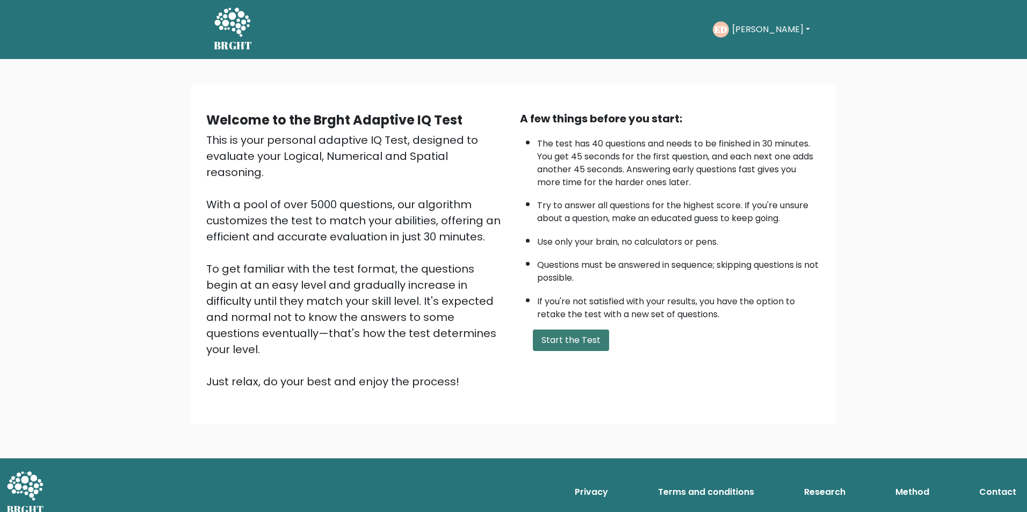
click at [563, 337] on button "Start the Test" at bounding box center [571, 340] width 76 height 21
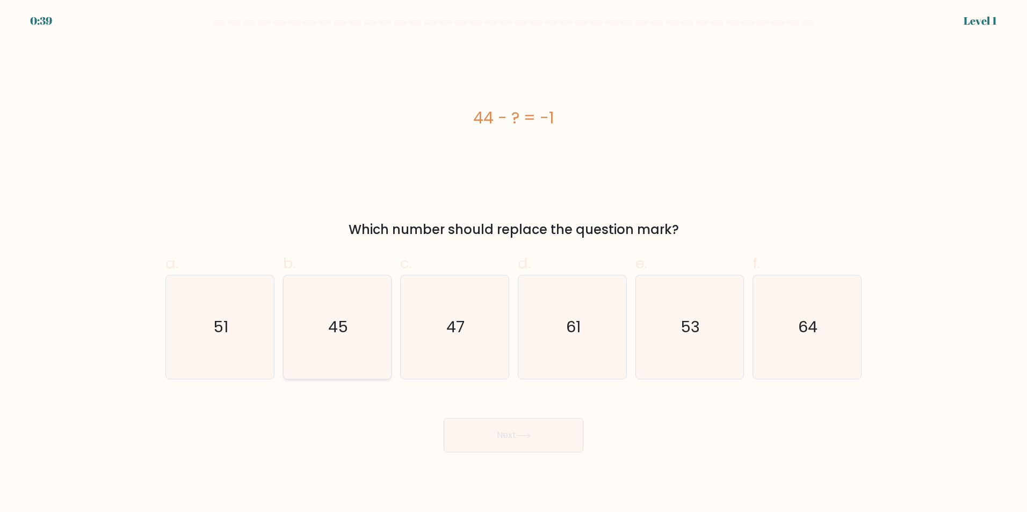
click at [335, 336] on text "45" at bounding box center [338, 326] width 20 height 21
click at [514, 263] on input "b. 45" at bounding box center [514, 259] width 1 height 7
radio input "true"
click at [480, 438] on button "Next" at bounding box center [514, 435] width 140 height 34
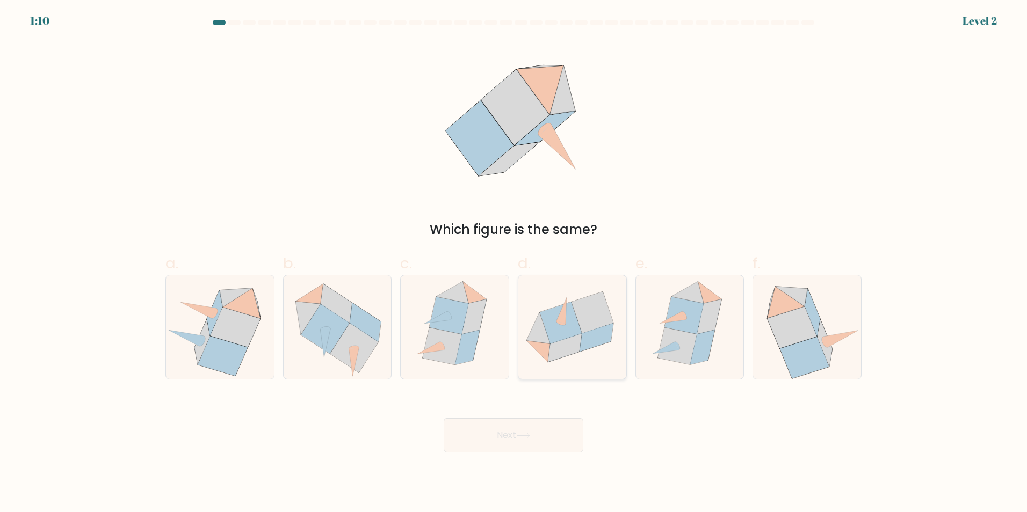
click at [580, 324] on icon at bounding box center [593, 313] width 42 height 42
click at [514, 263] on input "d." at bounding box center [514, 259] width 1 height 7
radio input "true"
click at [531, 436] on icon at bounding box center [523, 436] width 15 height 6
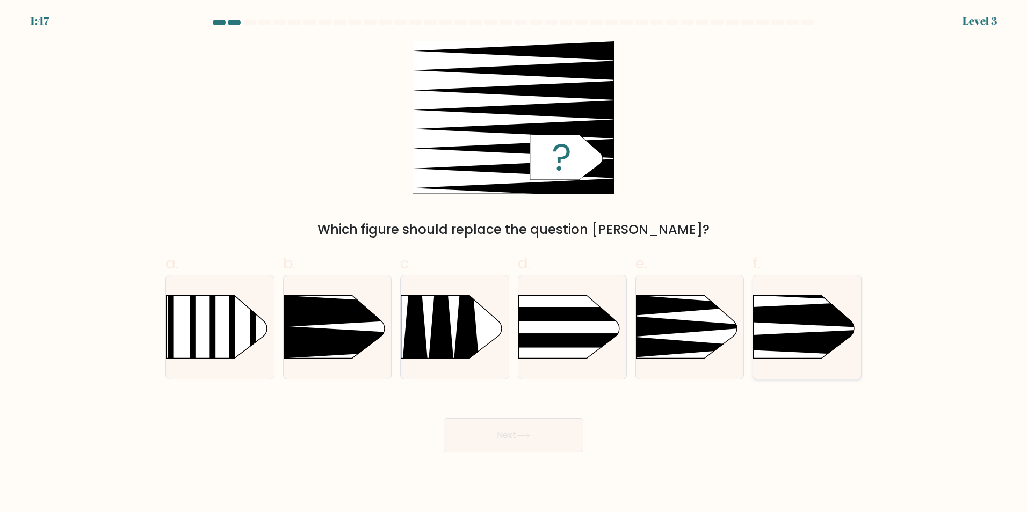
click at [793, 330] on rect at bounding box center [730, 271] width 280 height 213
click at [514, 263] on input "f." at bounding box center [514, 259] width 1 height 7
radio input "true"
click at [482, 437] on button "Next" at bounding box center [514, 435] width 140 height 34
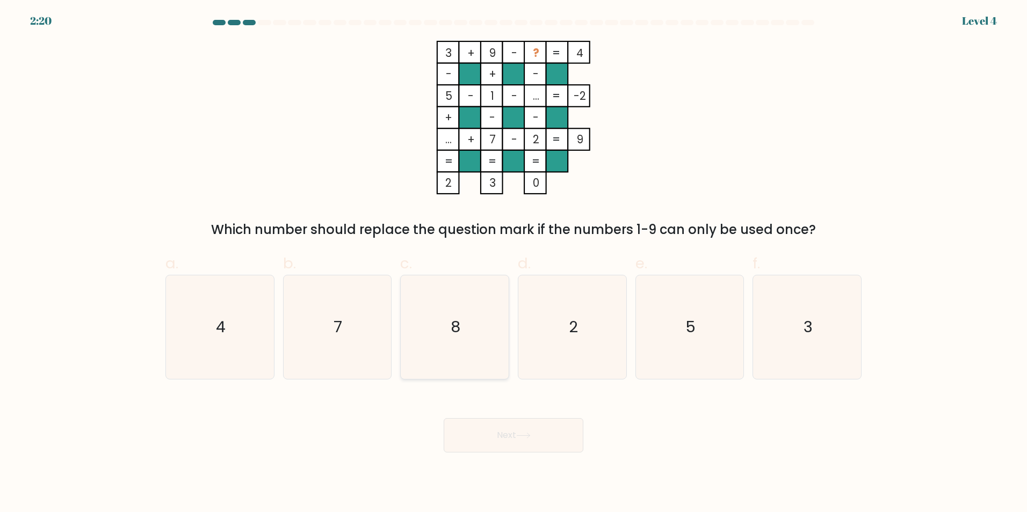
click at [446, 323] on icon "8" at bounding box center [455, 328] width 104 height 104
click at [514, 263] on input "c. 8" at bounding box center [514, 259] width 1 height 7
radio input "true"
click at [488, 437] on button "Next" at bounding box center [514, 435] width 140 height 34
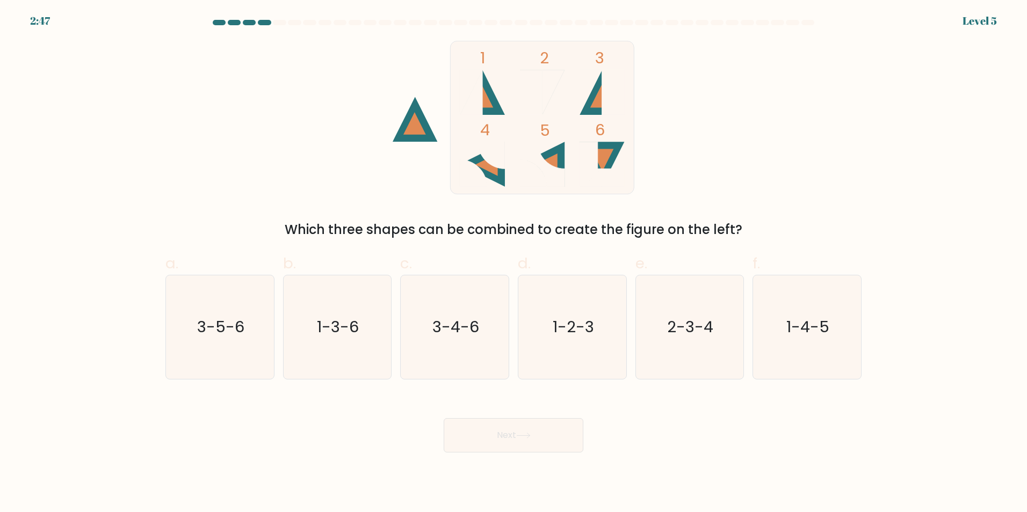
click at [477, 94] on icon at bounding box center [471, 92] width 23 height 45
click at [551, 323] on icon "1-2-3" at bounding box center [573, 328] width 104 height 104
click at [514, 263] on input "d. 1-2-3" at bounding box center [514, 259] width 1 height 7
radio input "true"
click at [529, 433] on icon at bounding box center [523, 436] width 15 height 6
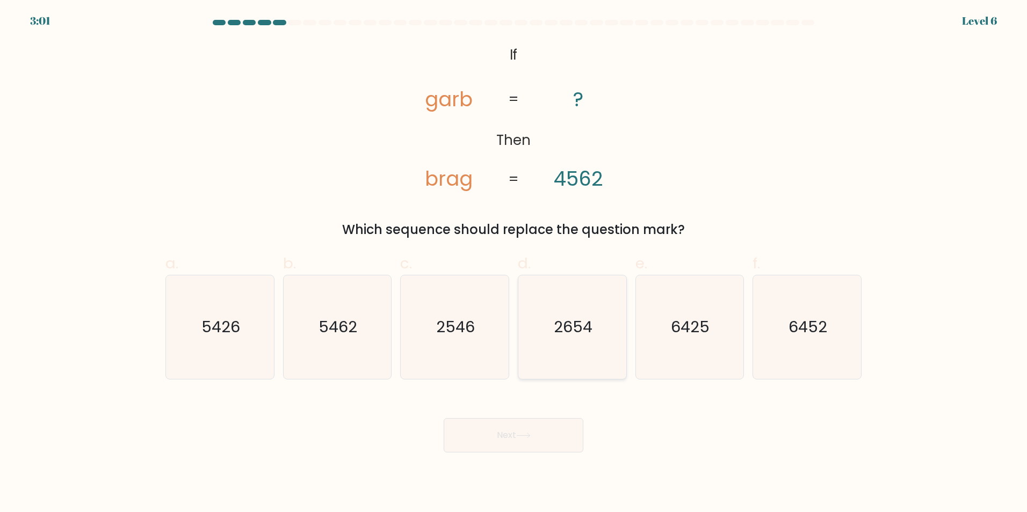
click at [590, 325] on text "2654" at bounding box center [573, 326] width 39 height 21
click at [514, 263] on input "d. 2654" at bounding box center [514, 259] width 1 height 7
radio input "true"
click at [532, 442] on button "Next" at bounding box center [514, 435] width 140 height 34
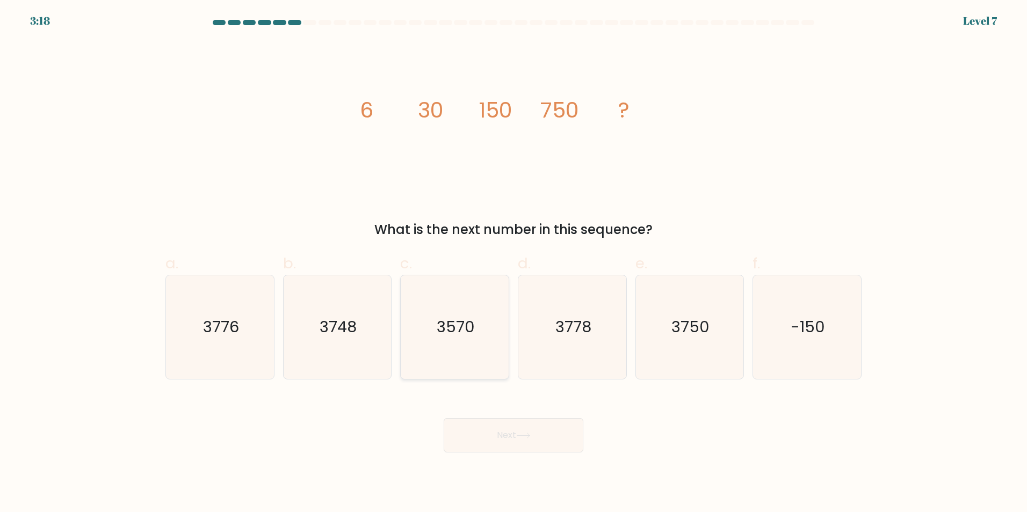
click at [436, 355] on icon "3570" at bounding box center [455, 328] width 104 height 104
click at [514, 263] on input "c. 3570" at bounding box center [514, 259] width 1 height 7
radio input "true"
click at [660, 332] on icon "3750" at bounding box center [690, 328] width 104 height 104
click at [514, 263] on input "e. 3750" at bounding box center [514, 259] width 1 height 7
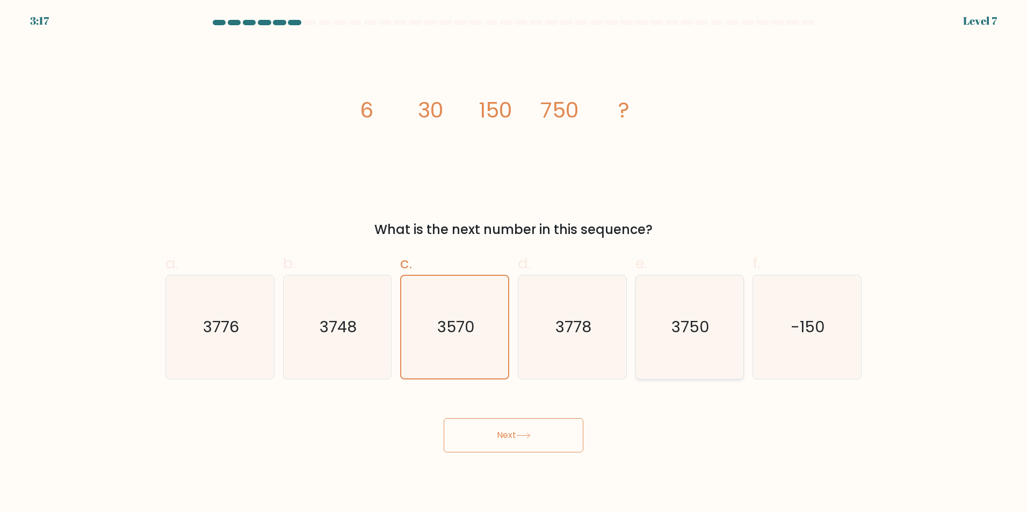
radio input "true"
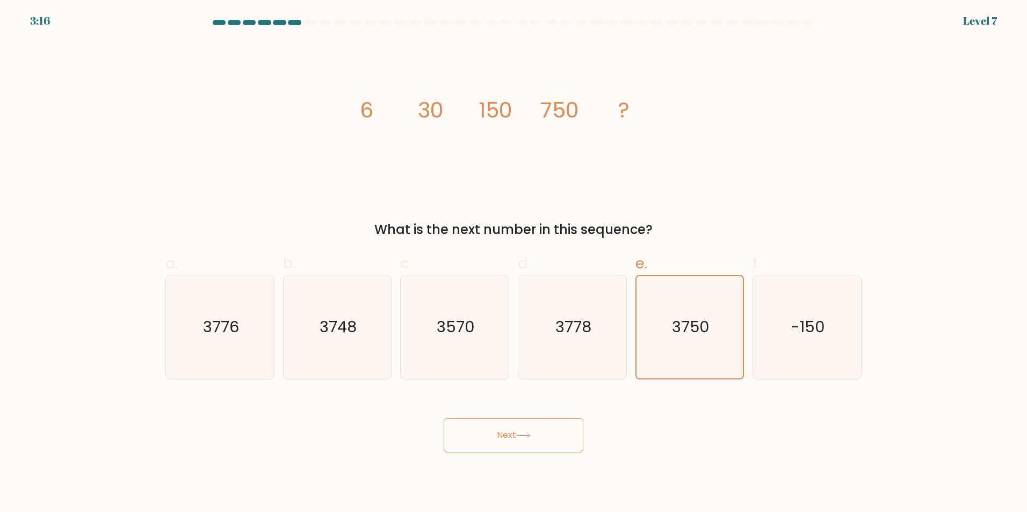
click at [504, 435] on button "Next" at bounding box center [514, 435] width 140 height 34
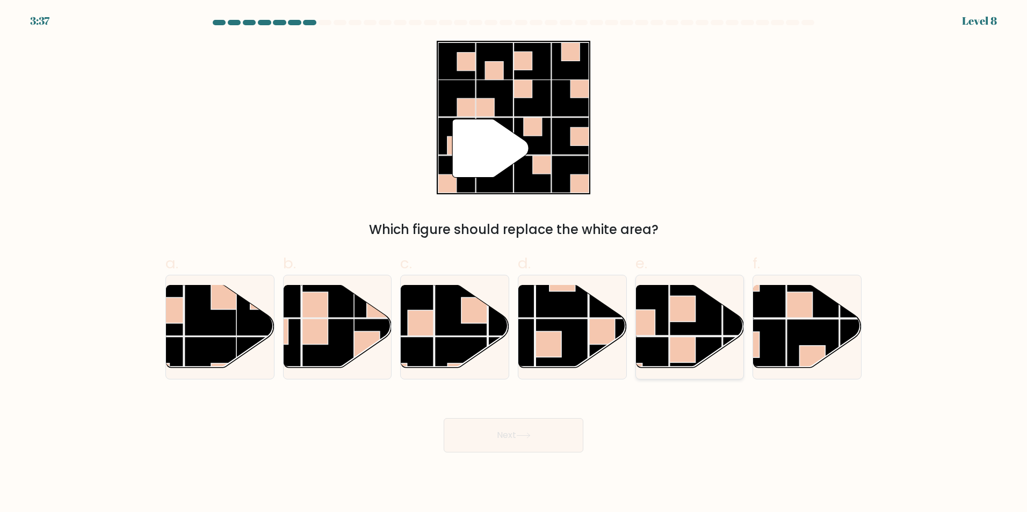
click at [671, 319] on rect at bounding box center [683, 309] width 26 height 26
click at [514, 263] on input "e." at bounding box center [514, 259] width 1 height 7
radio input "true"
click at [531, 432] on button "Next" at bounding box center [514, 435] width 140 height 34
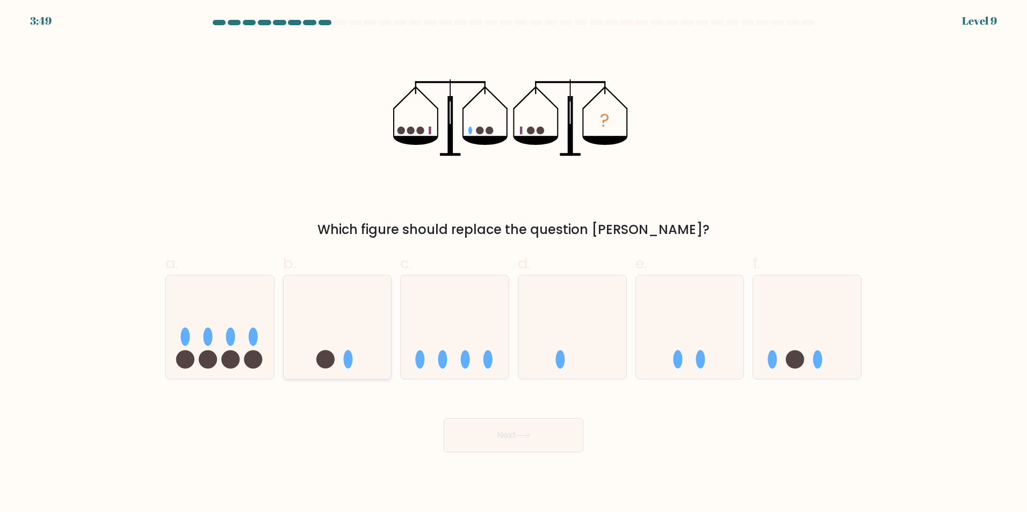
click at [338, 344] on icon at bounding box center [338, 327] width 108 height 89
click at [514, 263] on input "b." at bounding box center [514, 259] width 1 height 7
radio input "true"
click at [506, 429] on button "Next" at bounding box center [514, 435] width 140 height 34
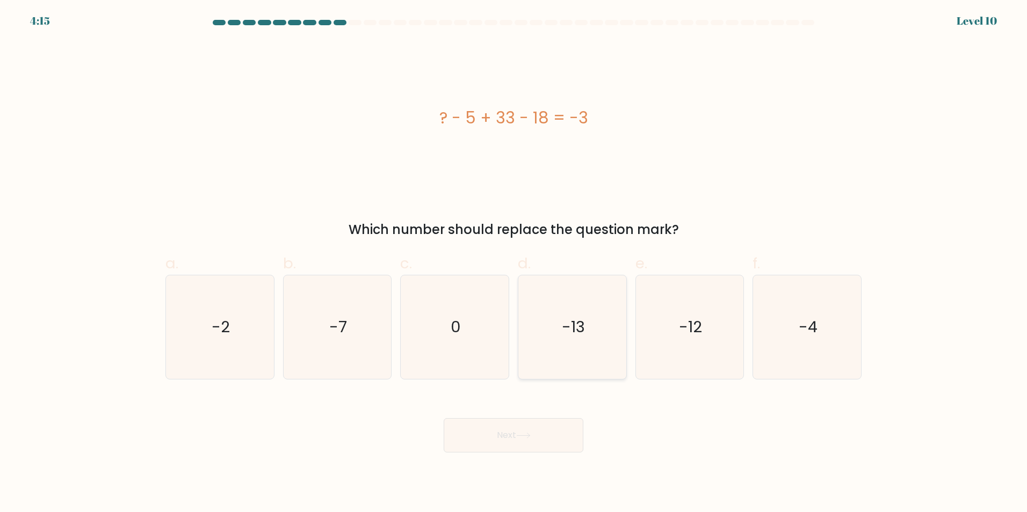
click at [566, 339] on icon "-13" at bounding box center [573, 328] width 104 height 104
click at [514, 263] on input "d. -13" at bounding box center [514, 259] width 1 height 7
radio input "true"
click at [514, 432] on button "Next" at bounding box center [514, 435] width 140 height 34
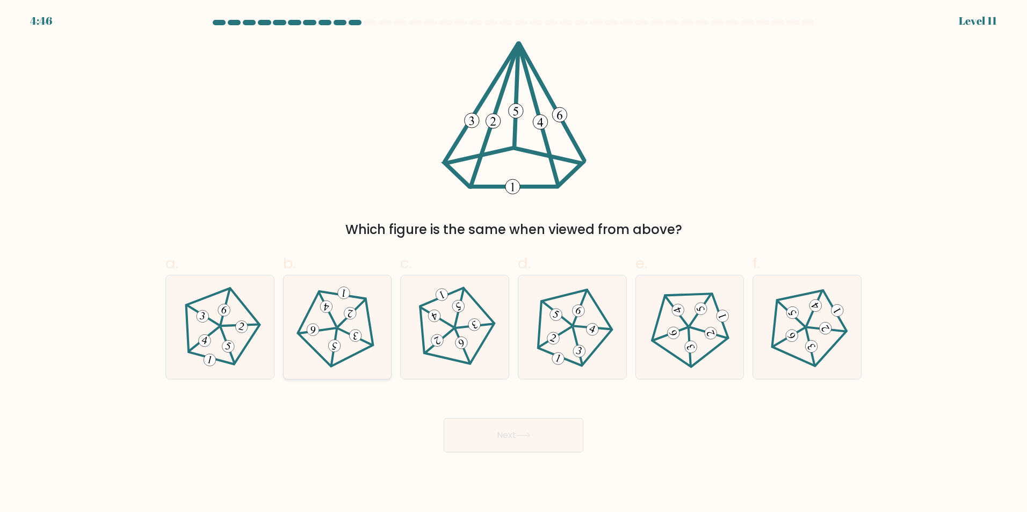
click at [335, 340] on 756 at bounding box center [335, 346] width 14 height 14
click at [514, 263] on input "b." at bounding box center [514, 259] width 1 height 7
radio input "true"
click at [508, 434] on button "Next" at bounding box center [514, 435] width 140 height 34
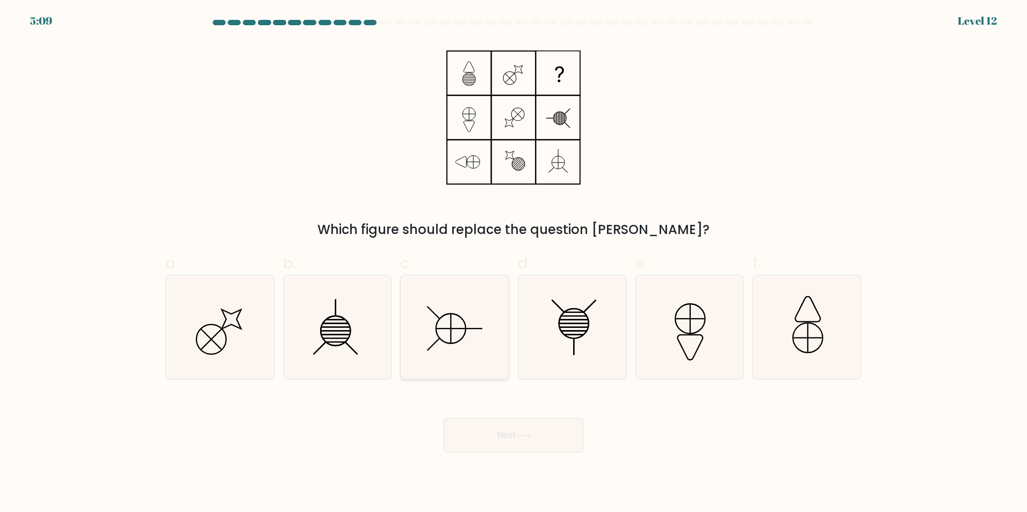
click at [462, 333] on icon at bounding box center [455, 328] width 104 height 104
click at [514, 263] on input "c." at bounding box center [514, 259] width 1 height 7
radio input "true"
click at [510, 437] on button "Next" at bounding box center [514, 435] width 140 height 34
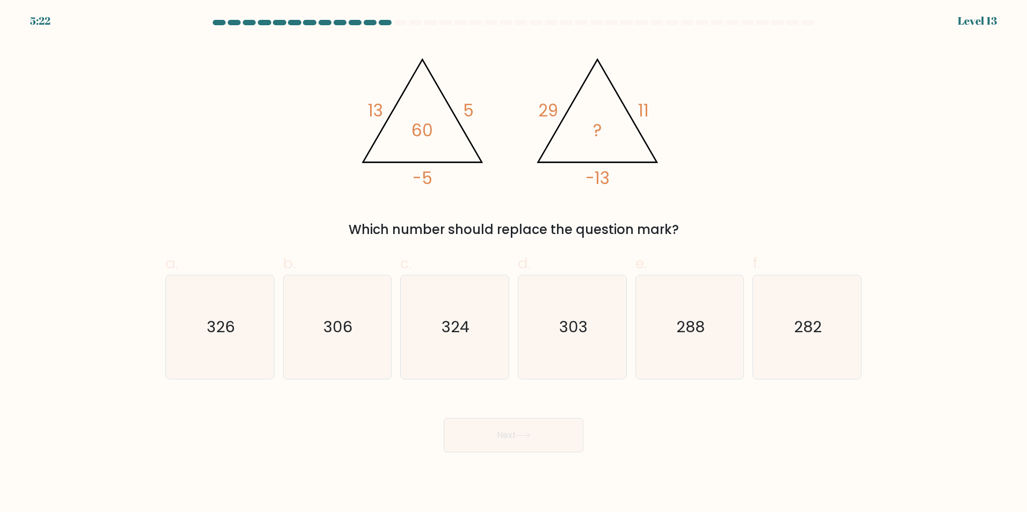
click at [550, 105] on tspan "29" at bounding box center [548, 111] width 20 height 24
click at [557, 109] on tspan "29" at bounding box center [548, 111] width 20 height 24
click at [596, 131] on tspan "?" at bounding box center [598, 131] width 9 height 24
click at [449, 331] on text "324" at bounding box center [456, 326] width 28 height 21
click at [514, 263] on input "c. 324" at bounding box center [514, 259] width 1 height 7
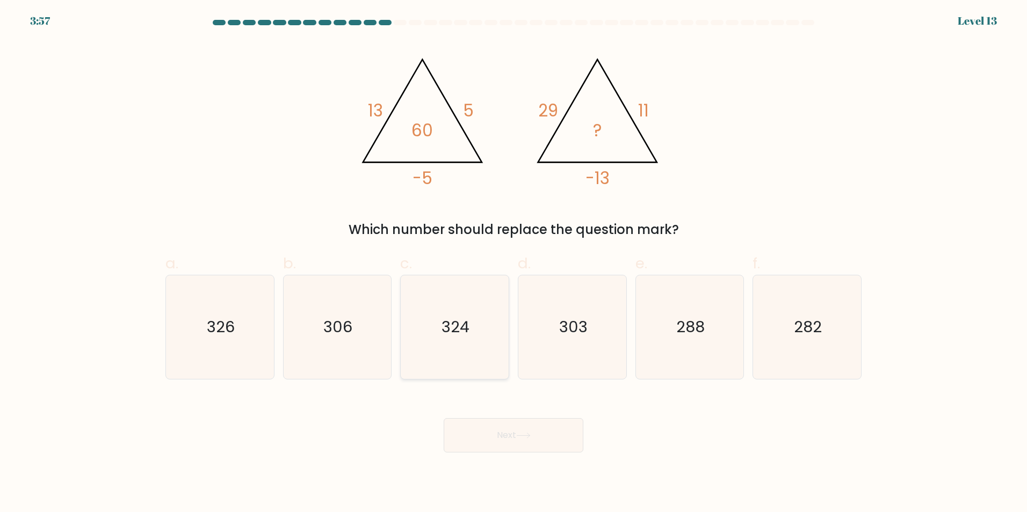
radio input "true"
click at [197, 349] on icon "326" at bounding box center [220, 328] width 104 height 104
click at [514, 263] on input "a. 326" at bounding box center [514, 259] width 1 height 7
radio input "true"
click at [346, 323] on text "306" at bounding box center [338, 326] width 29 height 21
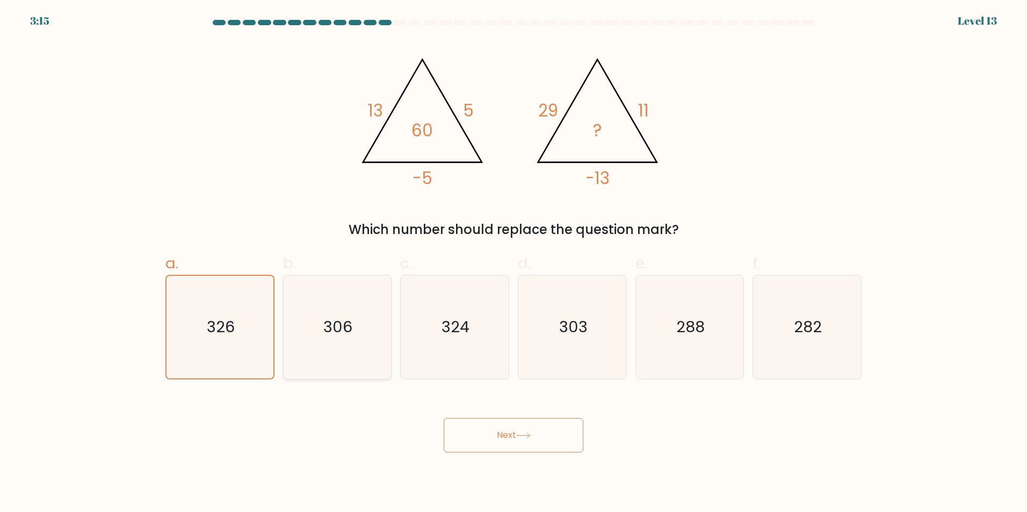
click at [514, 263] on input "b. 306" at bounding box center [514, 259] width 1 height 7
radio input "true"
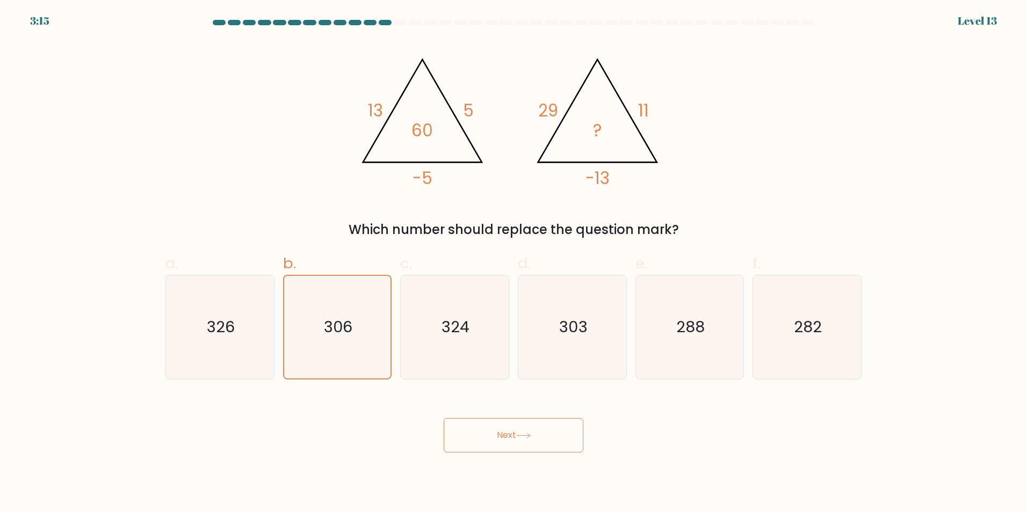
click at [489, 432] on button "Next" at bounding box center [514, 435] width 140 height 34
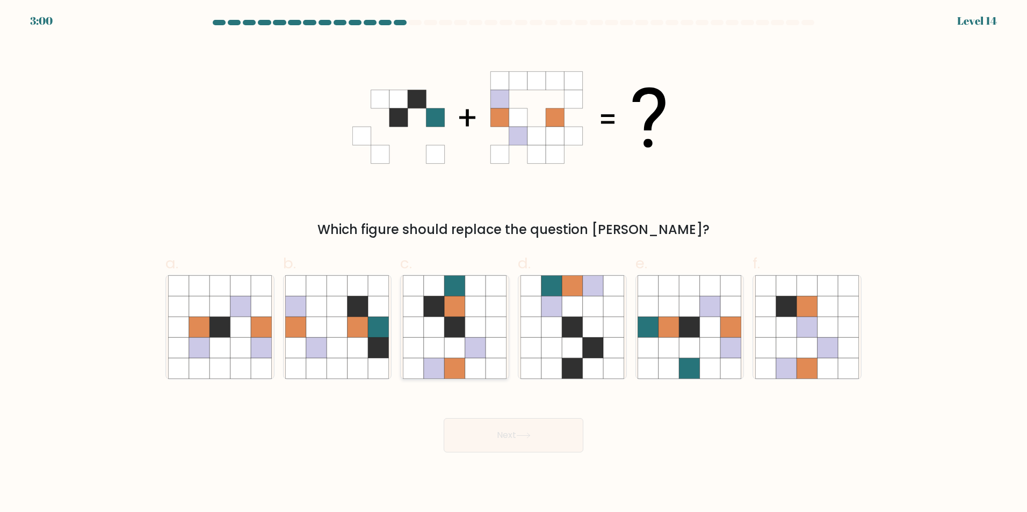
click at [453, 283] on icon at bounding box center [454, 286] width 20 height 20
click at [514, 263] on input "c." at bounding box center [514, 259] width 1 height 7
radio input "true"
click at [504, 432] on button "Next" at bounding box center [514, 435] width 140 height 34
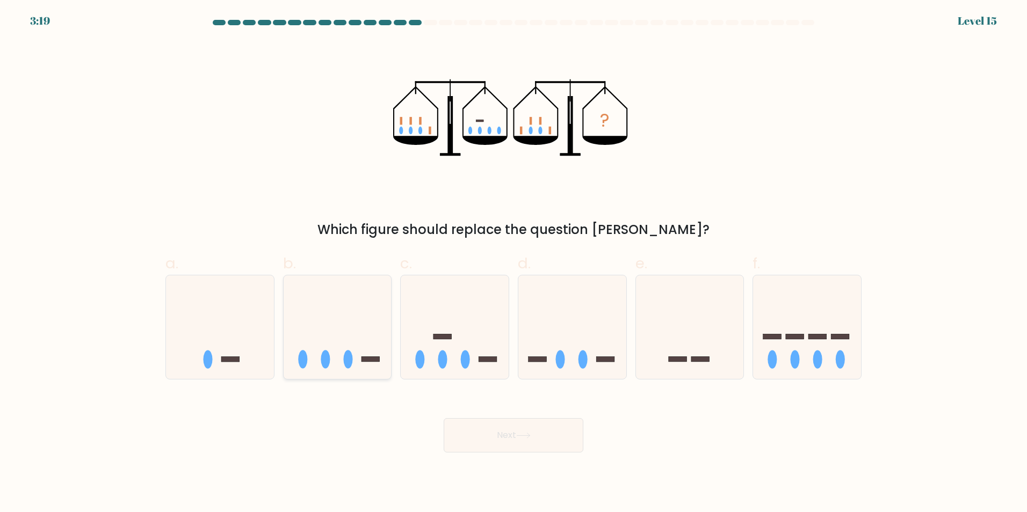
click at [337, 366] on icon at bounding box center [338, 327] width 108 height 89
click at [514, 263] on input "b." at bounding box center [514, 259] width 1 height 7
radio input "true"
click at [537, 433] on button "Next" at bounding box center [514, 435] width 140 height 34
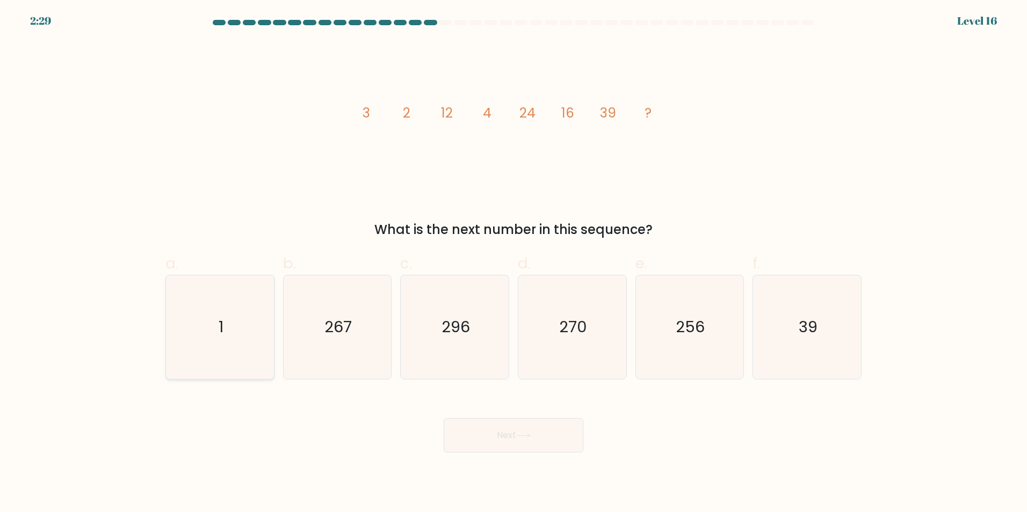
click at [196, 326] on icon "1" at bounding box center [220, 328] width 104 height 104
click at [514, 263] on input "a. 1" at bounding box center [514, 259] width 1 height 7
radio input "true"
click at [518, 432] on button "Next" at bounding box center [514, 435] width 140 height 34
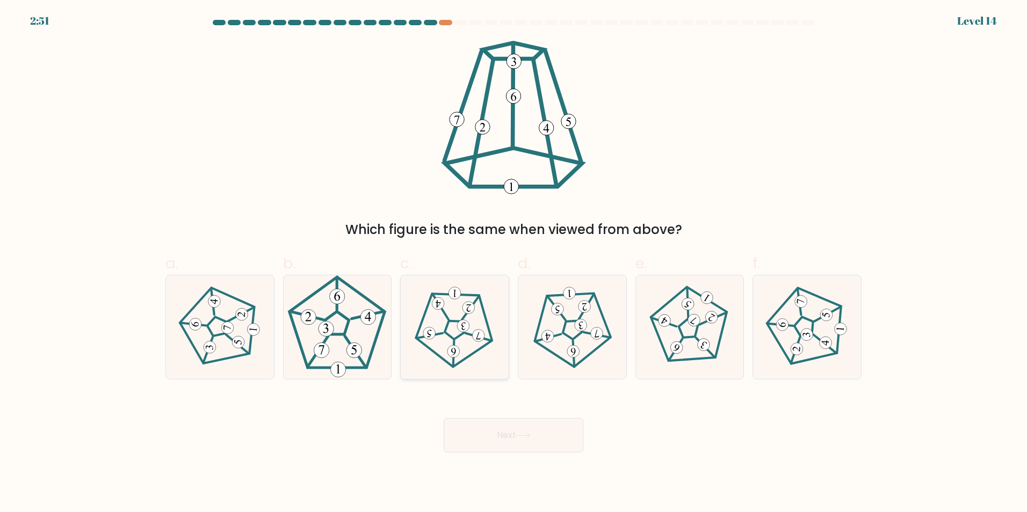
click at [472, 321] on icon at bounding box center [454, 327] width 83 height 83
click at [514, 263] on input "c." at bounding box center [514, 259] width 1 height 7
radio input "true"
click at [519, 435] on icon at bounding box center [523, 436] width 15 height 6
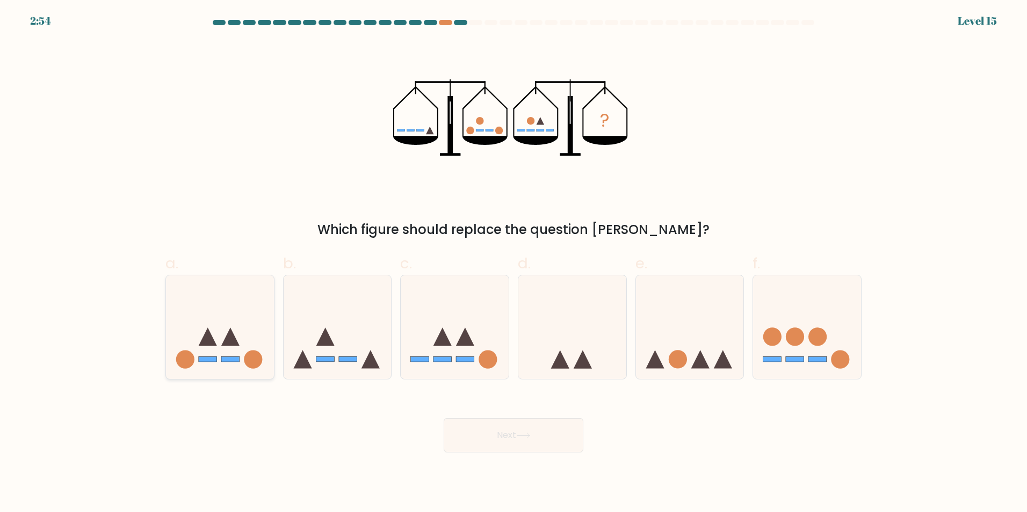
click at [255, 349] on icon at bounding box center [220, 327] width 108 height 89
click at [514, 263] on input "a." at bounding box center [514, 259] width 1 height 7
radio input "true"
click at [809, 372] on icon at bounding box center [807, 327] width 108 height 89
click at [514, 263] on input "f." at bounding box center [514, 259] width 1 height 7
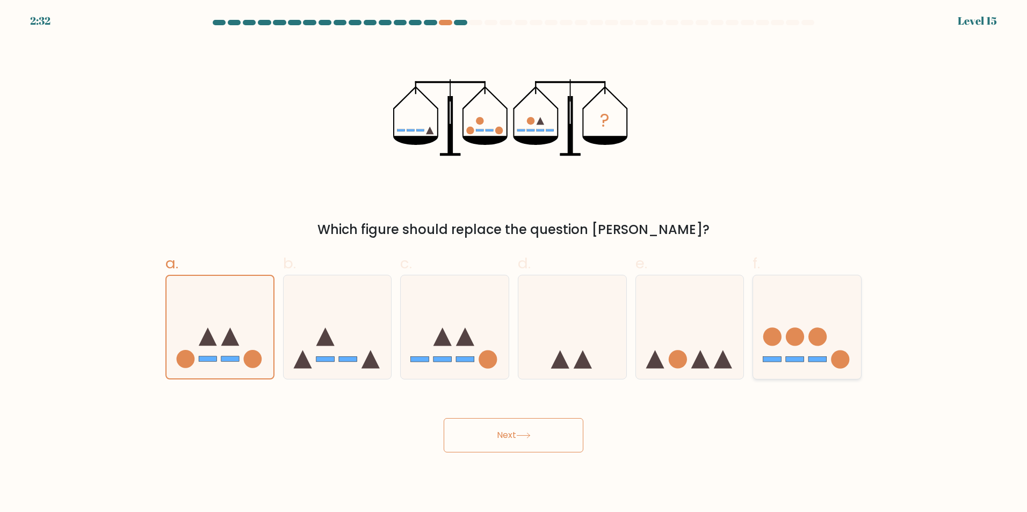
radio input "true"
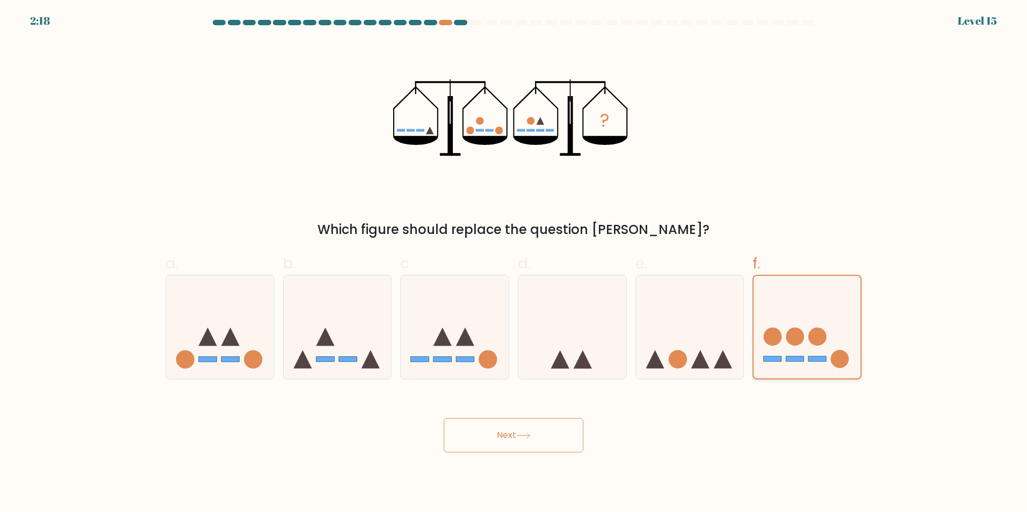
click at [806, 335] on icon at bounding box center [807, 327] width 107 height 89
click at [514, 263] on input "f." at bounding box center [514, 259] width 1 height 7
click at [525, 431] on button "Next" at bounding box center [514, 435] width 140 height 34
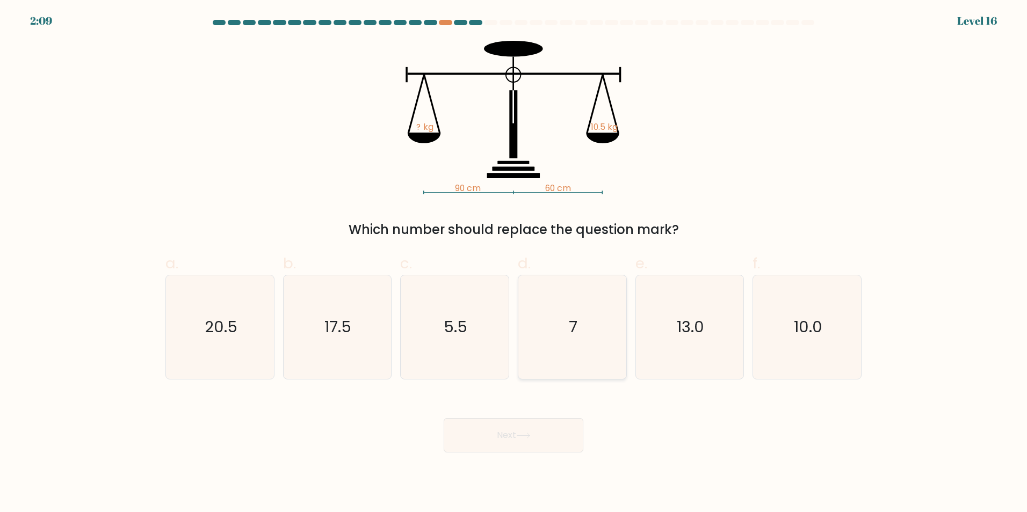
click at [578, 308] on icon "7" at bounding box center [573, 328] width 104 height 104
click at [514, 263] on input "d. 7" at bounding box center [514, 259] width 1 height 7
radio input "true"
click at [520, 437] on icon at bounding box center [523, 436] width 15 height 6
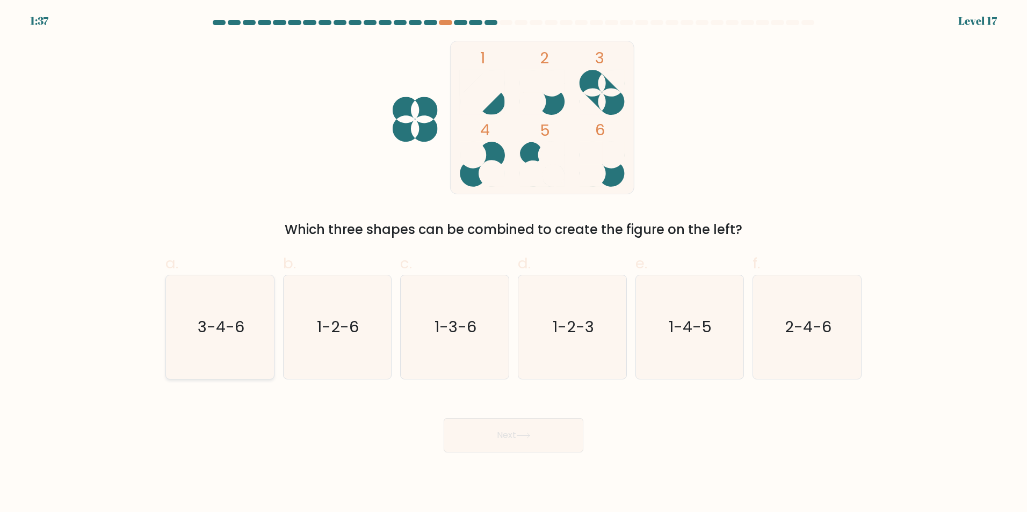
click at [186, 322] on icon "3-4-6" at bounding box center [220, 328] width 104 height 104
click at [514, 263] on input "a. 3-4-6" at bounding box center [514, 259] width 1 height 7
radio input "true"
click at [511, 433] on button "Next" at bounding box center [514, 435] width 140 height 34
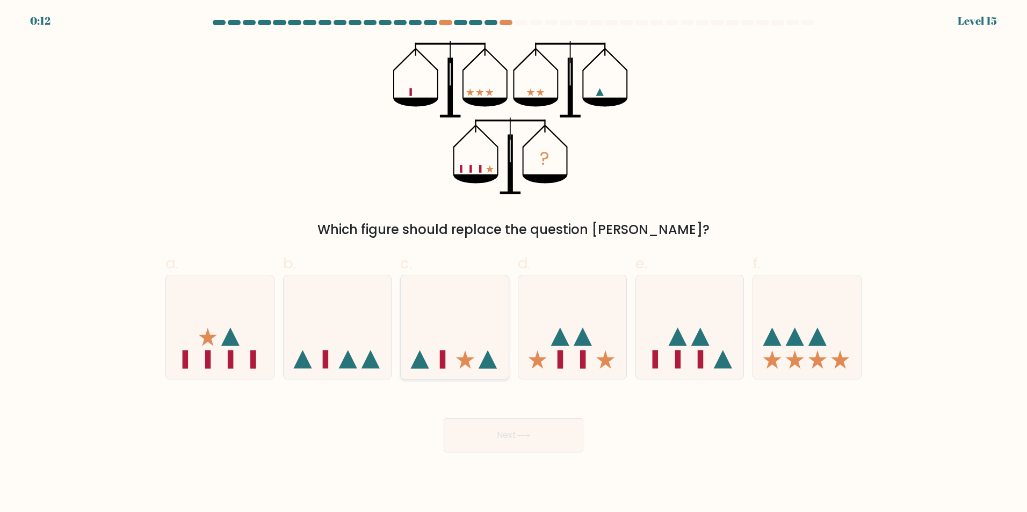
click at [458, 348] on icon at bounding box center [455, 327] width 108 height 89
click at [514, 263] on input "c." at bounding box center [514, 259] width 1 height 7
radio input "true"
click at [523, 437] on icon at bounding box center [523, 436] width 15 height 6
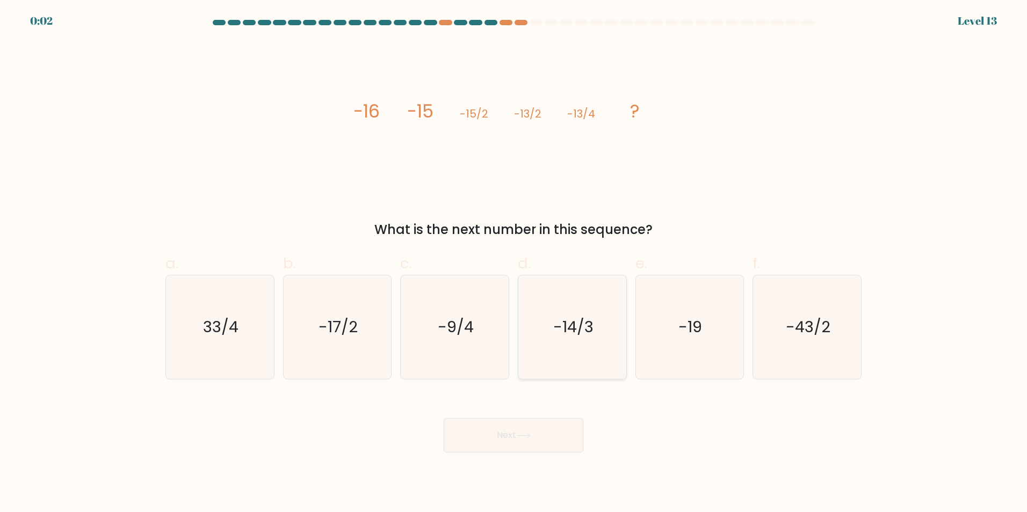
click at [573, 331] on text "-14/3" at bounding box center [573, 326] width 40 height 21
click at [514, 263] on input "d. -14/3" at bounding box center [514, 259] width 1 height 7
radio input "true"
click at [485, 434] on button "Next" at bounding box center [514, 435] width 140 height 34
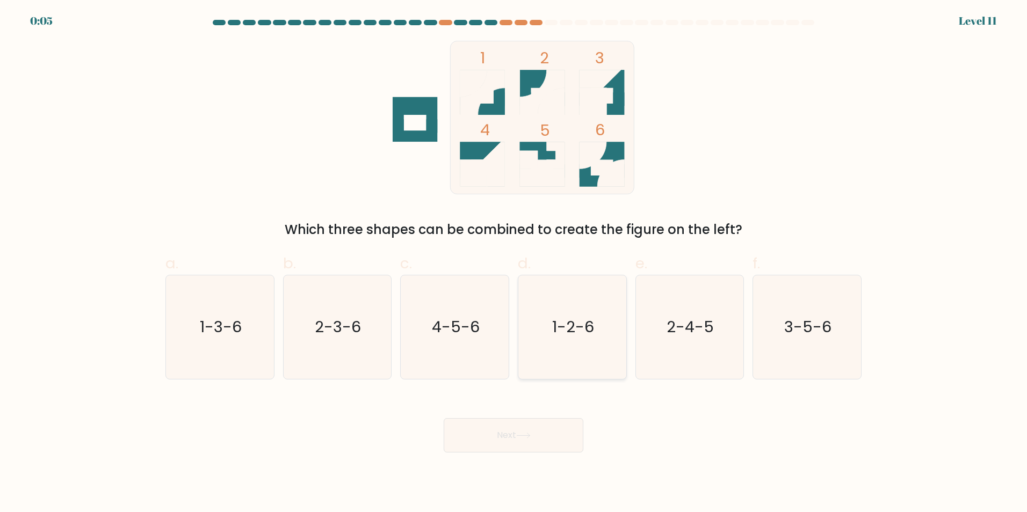
click at [577, 317] on text "1-2-6" at bounding box center [573, 326] width 42 height 21
click at [514, 263] on input "d. 1-2-6" at bounding box center [514, 259] width 1 height 7
radio input "true"
click at [514, 442] on button "Next" at bounding box center [514, 435] width 140 height 34
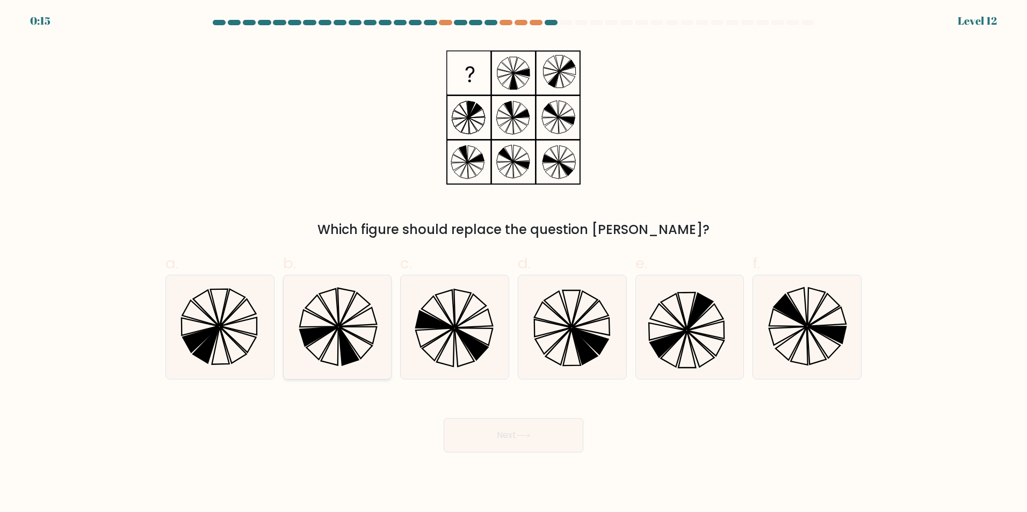
click at [324, 317] on icon at bounding box center [337, 328] width 104 height 104
click at [514, 263] on input "b." at bounding box center [514, 259] width 1 height 7
radio input "true"
click at [516, 430] on button "Next" at bounding box center [514, 435] width 140 height 34
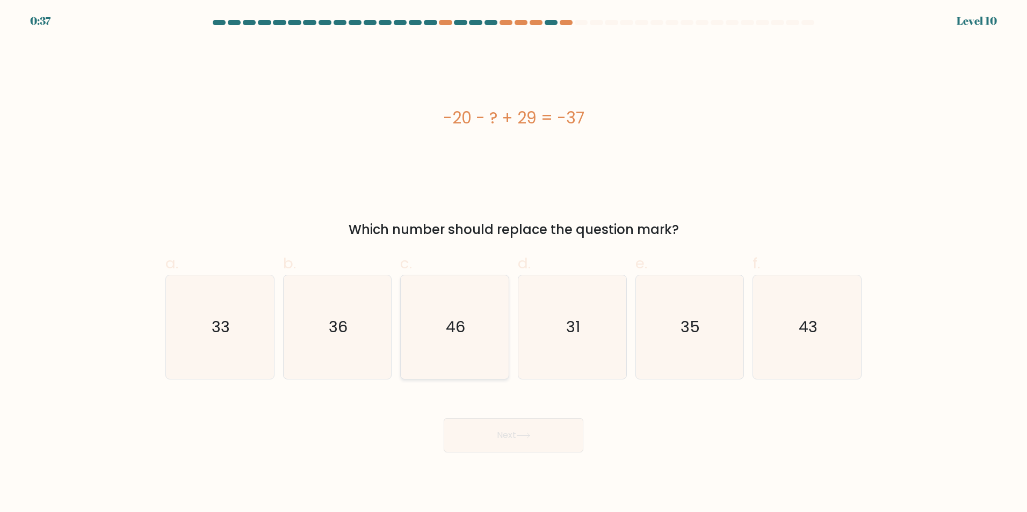
click at [435, 336] on icon "46" at bounding box center [455, 328] width 104 height 104
click at [514, 263] on input "c. 46" at bounding box center [514, 259] width 1 height 7
radio input "true"
click at [504, 445] on button "Next" at bounding box center [514, 435] width 140 height 34
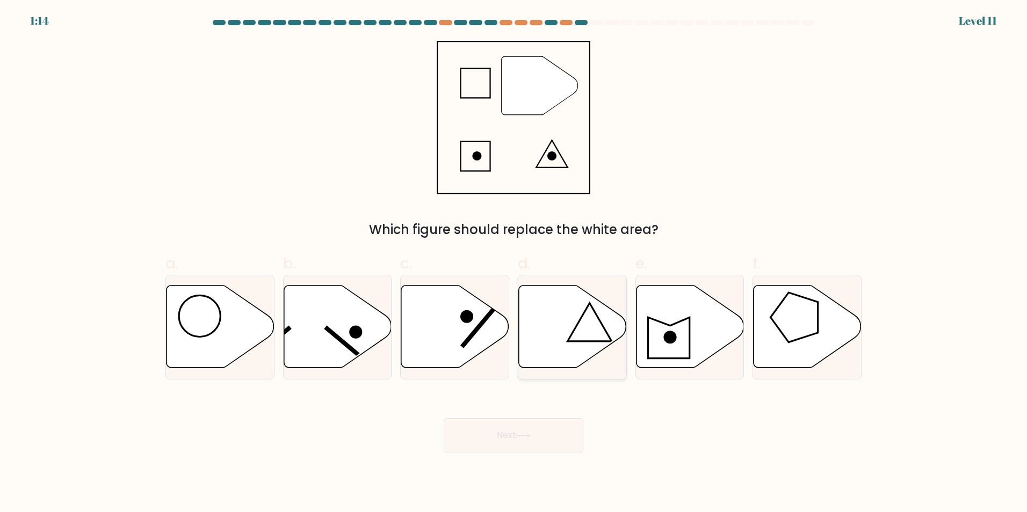
click at [564, 313] on icon at bounding box center [573, 326] width 108 height 83
click at [514, 263] on input "d." at bounding box center [514, 259] width 1 height 7
radio input "true"
click at [523, 432] on button "Next" at bounding box center [514, 435] width 140 height 34
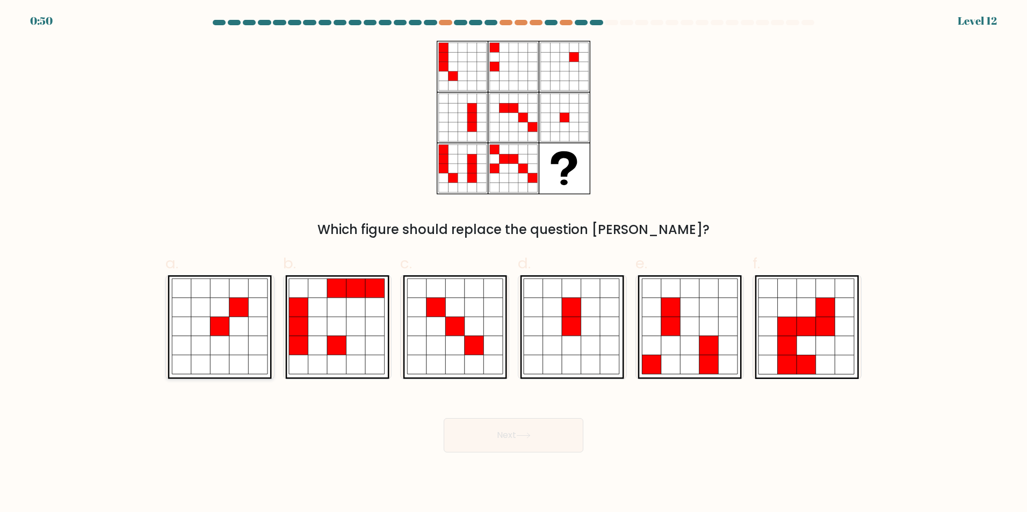
click at [238, 335] on icon at bounding box center [238, 326] width 19 height 19
click at [514, 263] on input "a." at bounding box center [514, 259] width 1 height 7
radio input "true"
click at [579, 301] on icon at bounding box center [571, 307] width 19 height 19
click at [514, 263] on input "d." at bounding box center [514, 259] width 1 height 7
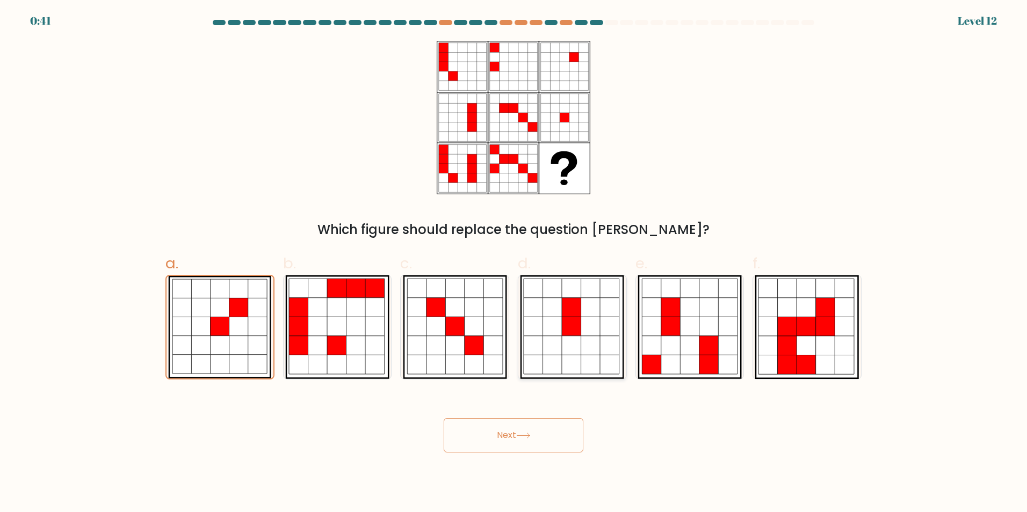
radio input "true"
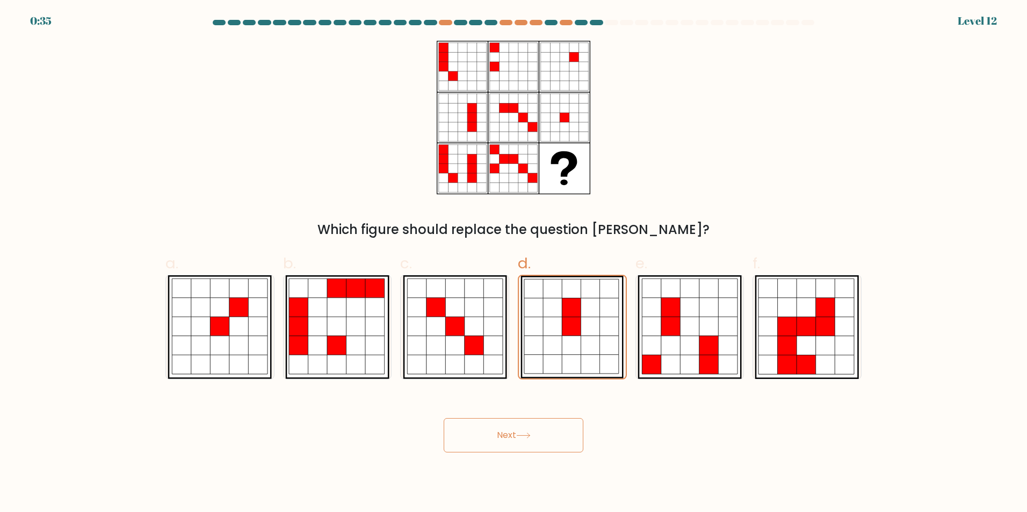
click at [501, 438] on button "Next" at bounding box center [514, 435] width 140 height 34
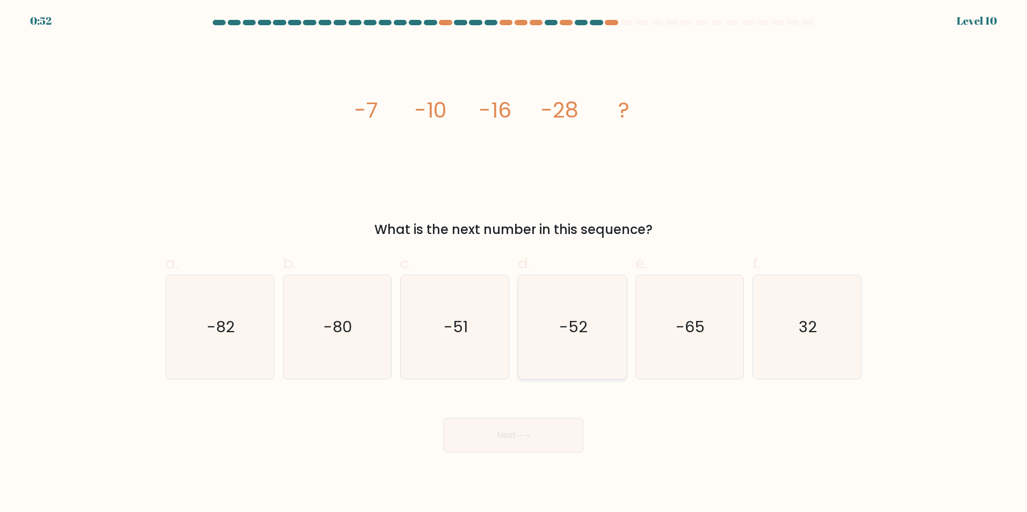
click at [602, 332] on icon "-52" at bounding box center [573, 328] width 104 height 104
click at [514, 263] on input "d. -52" at bounding box center [514, 259] width 1 height 7
radio input "true"
click at [518, 440] on button "Next" at bounding box center [514, 435] width 140 height 34
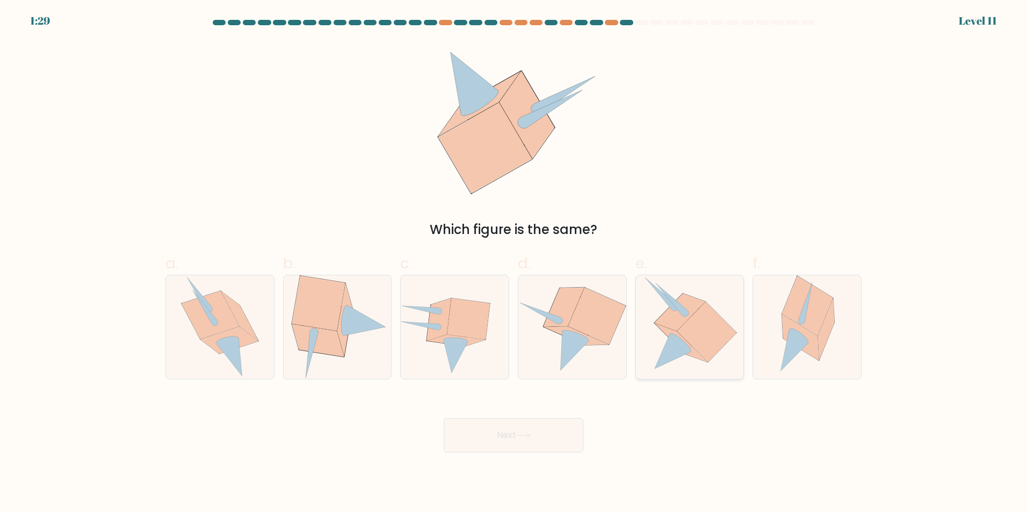
click at [683, 344] on icon at bounding box center [680, 343] width 21 height 19
click at [514, 263] on input "e." at bounding box center [514, 259] width 1 height 7
radio input "true"
click at [522, 438] on icon at bounding box center [523, 436] width 15 height 6
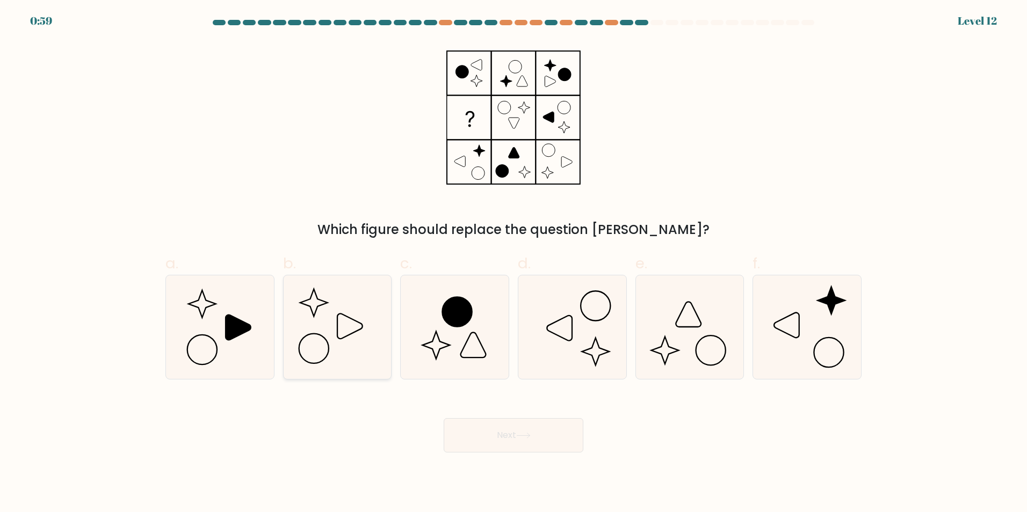
click at [330, 309] on icon at bounding box center [337, 328] width 104 height 104
click at [514, 263] on input "b." at bounding box center [514, 259] width 1 height 7
radio input "true"
click at [517, 438] on button "Next" at bounding box center [514, 435] width 140 height 34
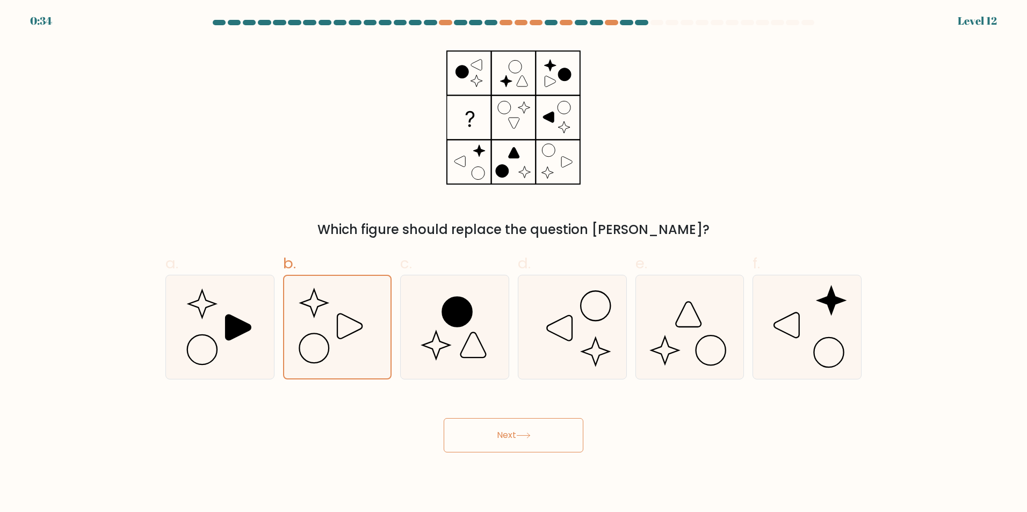
click at [509, 433] on button "Next" at bounding box center [514, 435] width 140 height 34
click at [508, 431] on button "Next" at bounding box center [514, 435] width 140 height 34
click at [508, 428] on button "Next" at bounding box center [514, 435] width 140 height 34
click at [507, 427] on button "Next" at bounding box center [514, 435] width 140 height 34
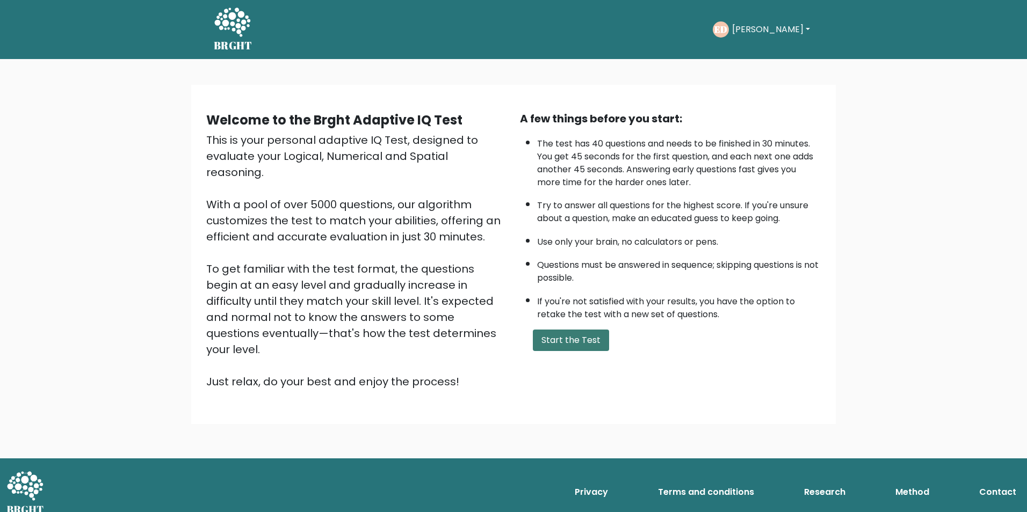
click at [565, 341] on button "Start the Test" at bounding box center [571, 340] width 76 height 21
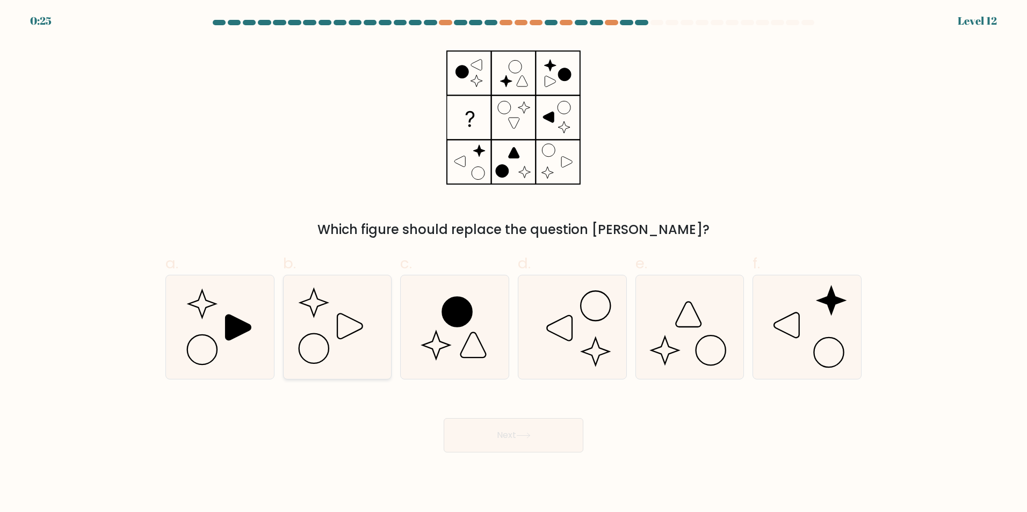
click at [348, 317] on icon at bounding box center [350, 326] width 25 height 25
click at [514, 263] on input "b." at bounding box center [514, 259] width 1 height 7
radio input "true"
click at [485, 432] on button "Next" at bounding box center [514, 435] width 140 height 34
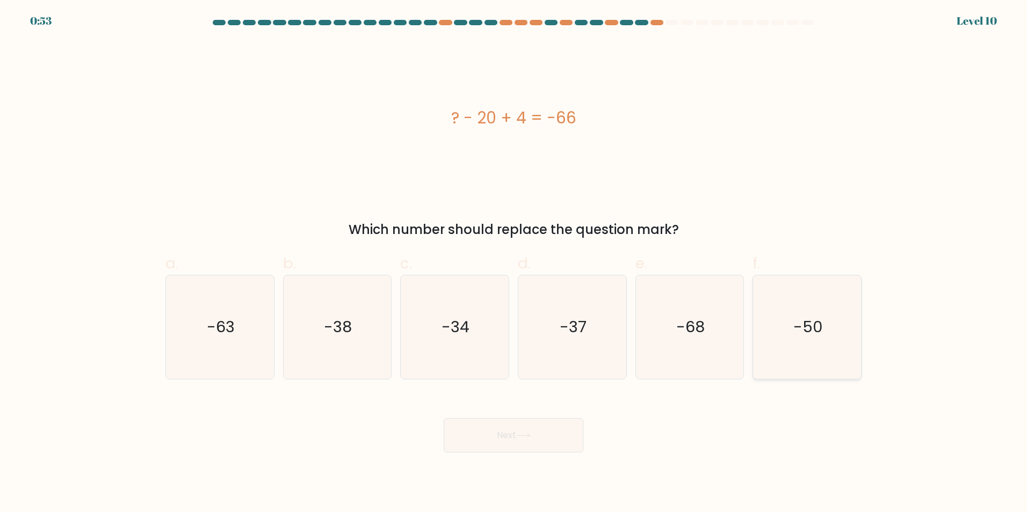
click at [812, 328] on text "-50" at bounding box center [808, 326] width 30 height 21
click at [514, 263] on input "f. -50" at bounding box center [514, 259] width 1 height 7
radio input "true"
click at [496, 440] on button "Next" at bounding box center [514, 435] width 140 height 34
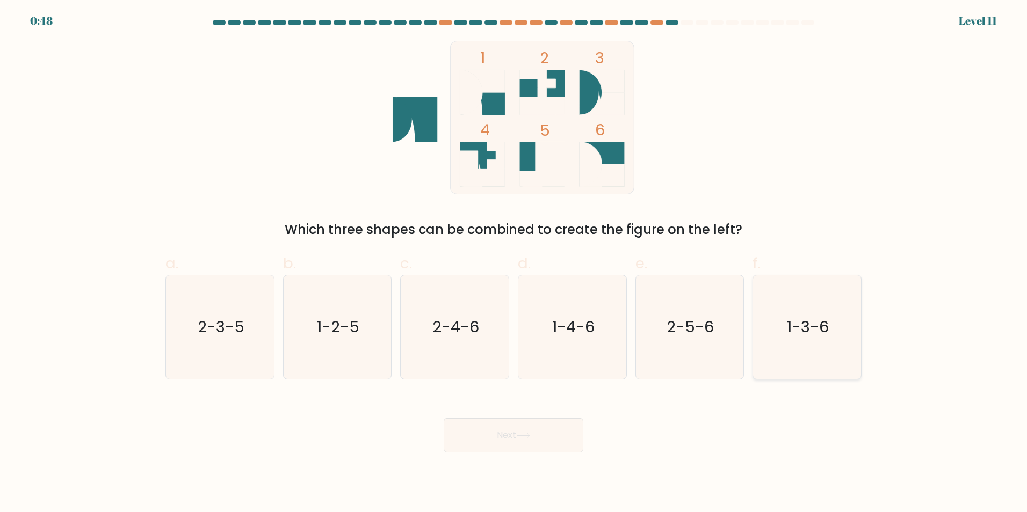
click at [830, 339] on icon "1-3-6" at bounding box center [807, 328] width 104 height 104
click at [514, 263] on input "f. 1-3-6" at bounding box center [514, 259] width 1 height 7
radio input "true"
click at [507, 435] on button "Next" at bounding box center [514, 435] width 140 height 34
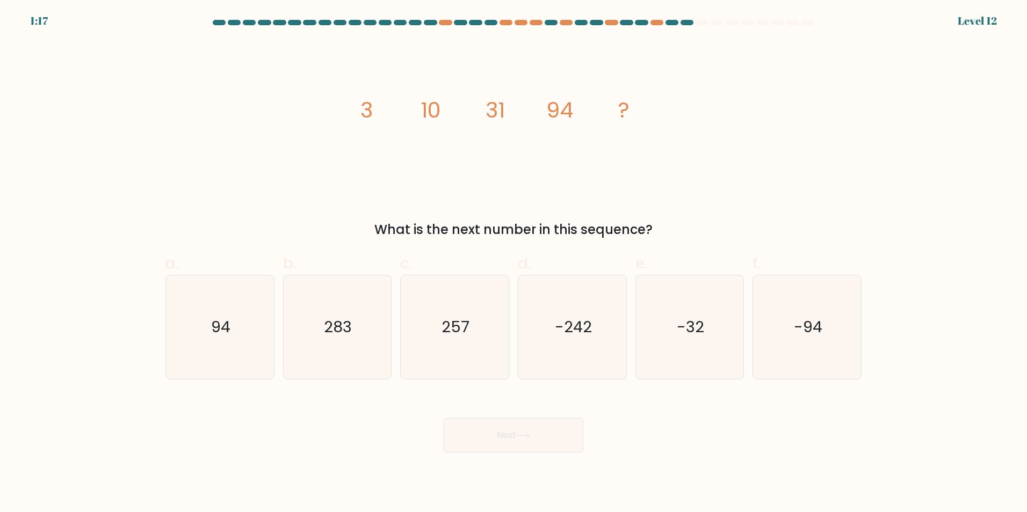
drag, startPoint x: 393, startPoint y: 156, endPoint x: 399, endPoint y: 154, distance: 7.0
click at [393, 155] on icon "image/svg+xml 3 10 31 94 ?" at bounding box center [513, 118] width 322 height 154
click at [558, 118] on tspan "94" at bounding box center [559, 110] width 27 height 30
click at [439, 344] on icon "257" at bounding box center [455, 328] width 104 height 104
click at [514, 263] on input "c. 257" at bounding box center [514, 259] width 1 height 7
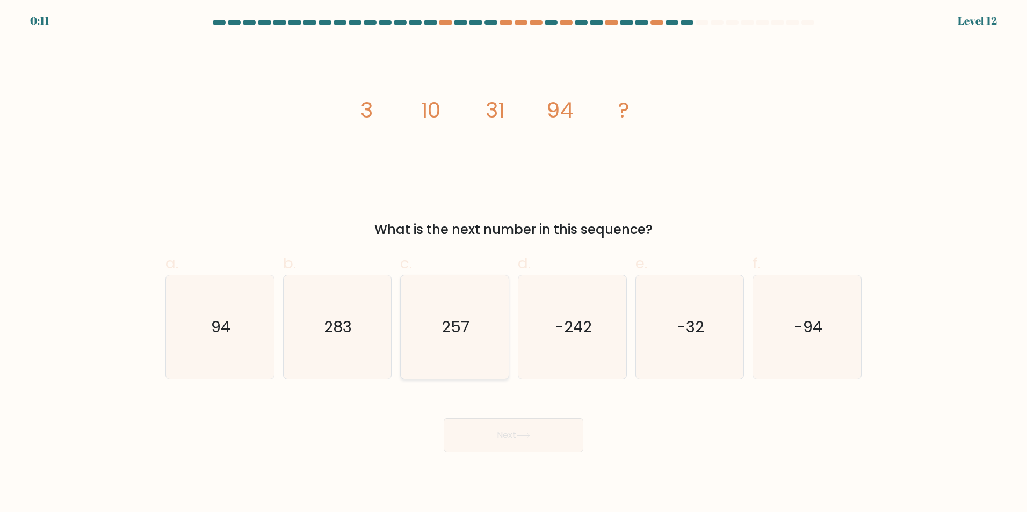
radio input "true"
click at [531, 435] on icon at bounding box center [523, 436] width 15 height 6
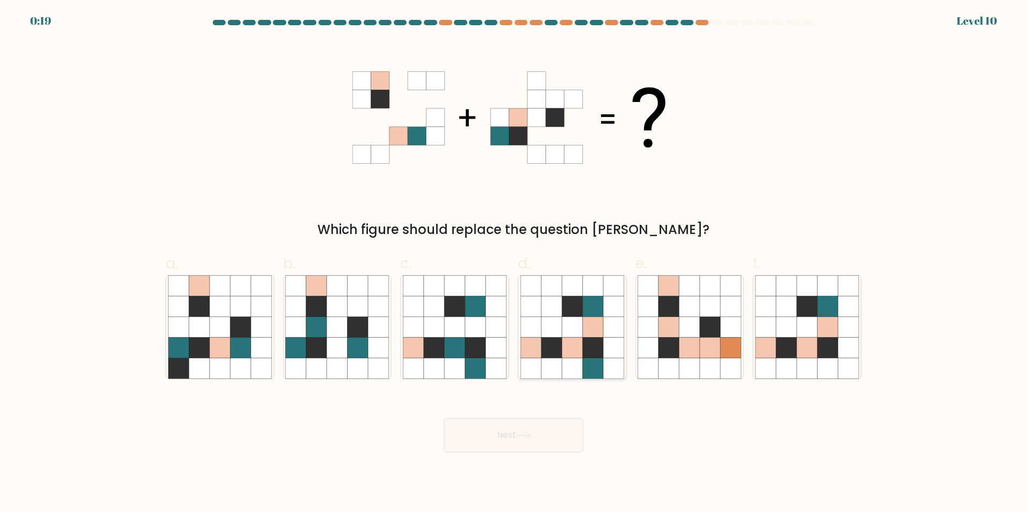
click at [544, 351] on icon at bounding box center [551, 347] width 20 height 20
click at [514, 263] on input "d." at bounding box center [514, 259] width 1 height 7
radio input "true"
click at [506, 432] on button "Next" at bounding box center [514, 435] width 140 height 34
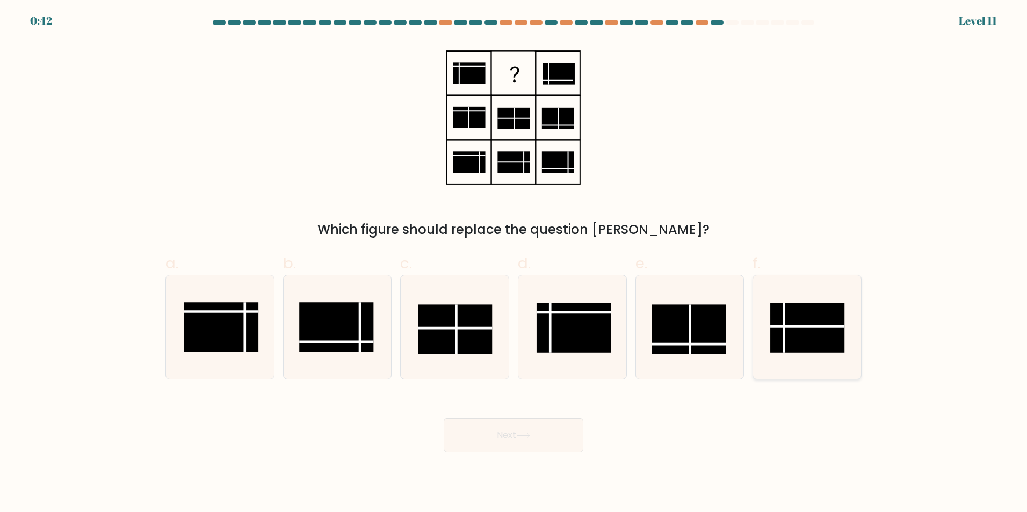
click at [850, 338] on icon at bounding box center [807, 328] width 104 height 104
click at [514, 263] on input "f." at bounding box center [514, 259] width 1 height 7
radio input "true"
click at [511, 436] on button "Next" at bounding box center [514, 435] width 140 height 34
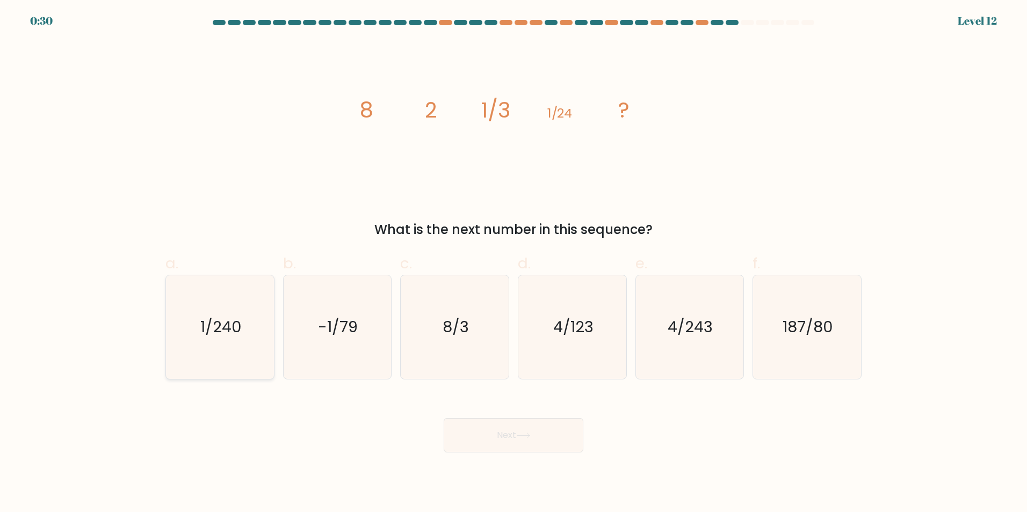
click at [214, 354] on icon "1/240" at bounding box center [220, 328] width 104 height 104
click at [514, 263] on input "a. 1/240" at bounding box center [514, 259] width 1 height 7
radio input "true"
click at [517, 433] on button "Next" at bounding box center [514, 435] width 140 height 34
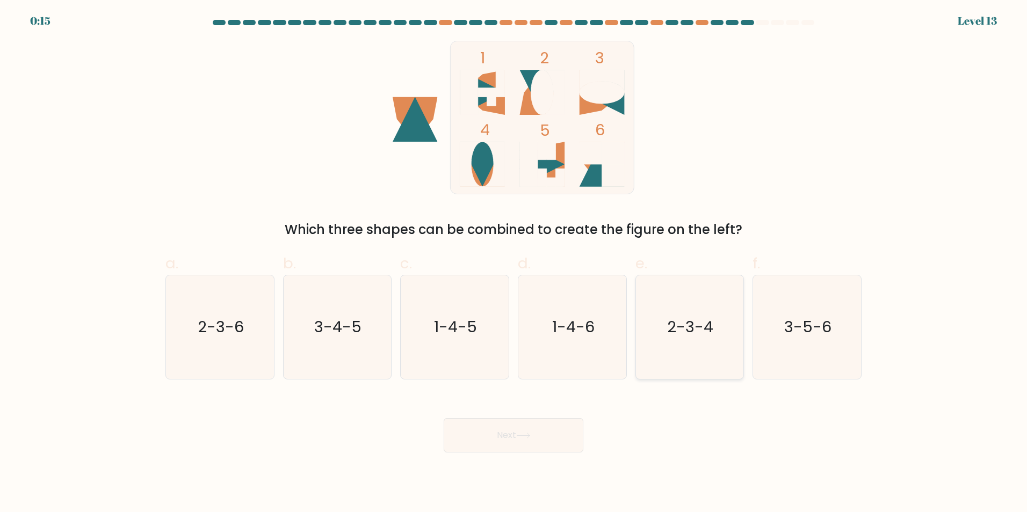
click at [653, 329] on icon "2-3-4" at bounding box center [690, 328] width 104 height 104
click at [514, 263] on input "e. 2-3-4" at bounding box center [514, 259] width 1 height 7
radio input "true"
click at [509, 435] on button "Next" at bounding box center [514, 435] width 140 height 34
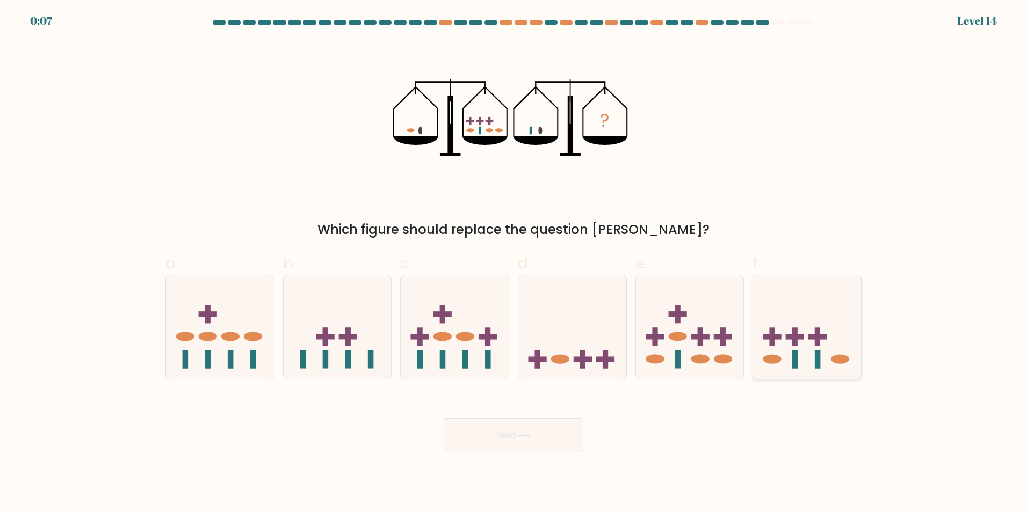
click at [805, 350] on icon at bounding box center [807, 327] width 108 height 89
click at [514, 263] on input "f." at bounding box center [514, 259] width 1 height 7
radio input "true"
click at [512, 436] on button "Next" at bounding box center [514, 435] width 140 height 34
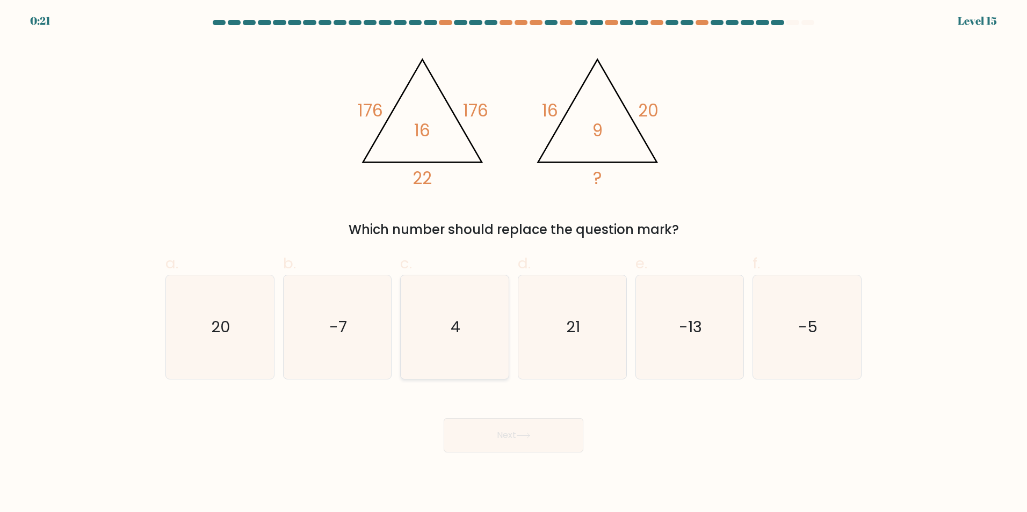
click at [465, 309] on icon "4" at bounding box center [455, 328] width 104 height 104
click at [514, 263] on input "c. 4" at bounding box center [514, 259] width 1 height 7
radio input "true"
click at [493, 445] on button "Next" at bounding box center [514, 435] width 140 height 34
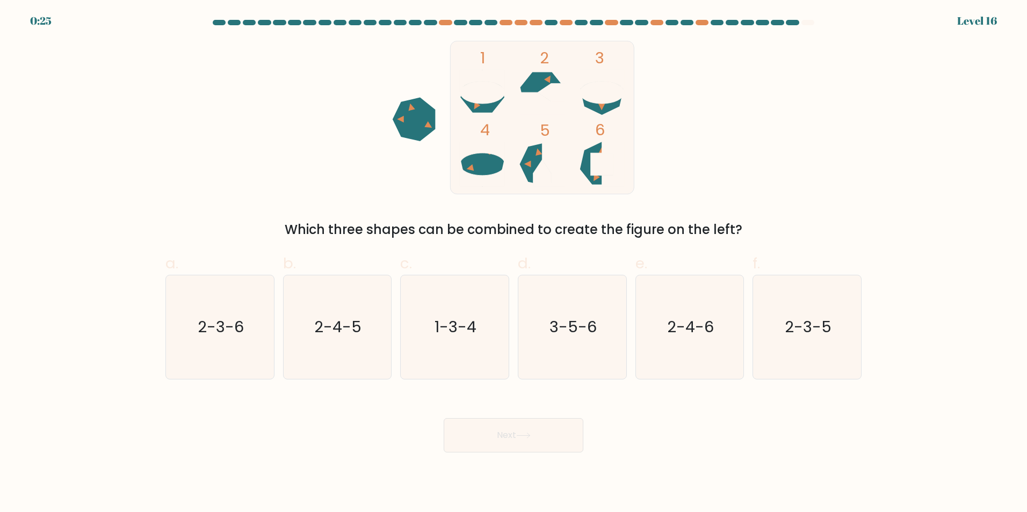
click at [495, 104] on icon at bounding box center [482, 91] width 44 height 43
click at [478, 330] on icon "1-3-4" at bounding box center [455, 328] width 104 height 104
click at [514, 263] on input "c. 1-3-4" at bounding box center [514, 259] width 1 height 7
radio input "true"
click at [516, 432] on button "Next" at bounding box center [514, 435] width 140 height 34
